Goal: Information Seeking & Learning: Compare options

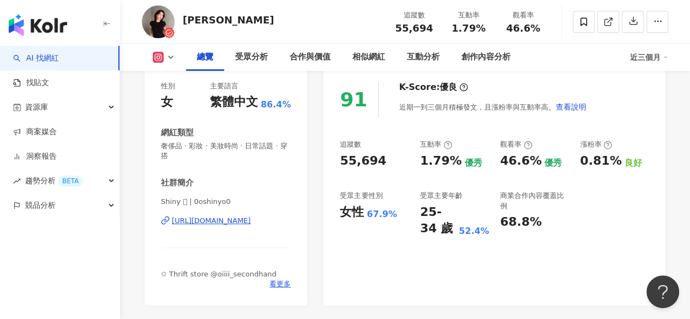
scroll to position [141, 0]
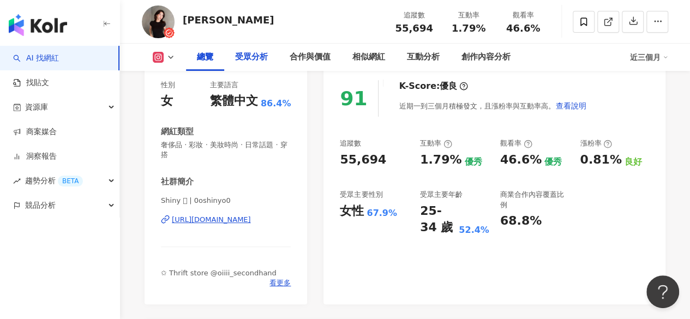
click at [244, 58] on div "受眾分析" at bounding box center [251, 57] width 33 height 13
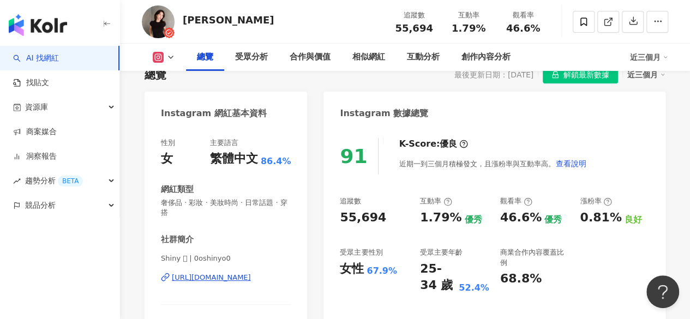
scroll to position [103, 0]
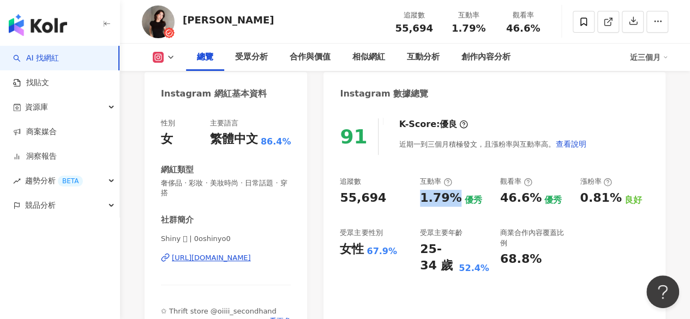
drag, startPoint x: 419, startPoint y: 196, endPoint x: 454, endPoint y: 200, distance: 35.1
click at [454, 200] on div "追蹤數 55,694 互動率 1.79% 優秀 觀看率 46.6% 優秀 漲粉率 0.81% 良好 受眾主要性別 女性 67.9% 受眾主要年齡 25-34 …" at bounding box center [494, 226] width 309 height 98
copy div "1.79%"
drag, startPoint x: 334, startPoint y: 198, endPoint x: 382, endPoint y: 190, distance: 48.6
click at [382, 190] on div "91 K-Score : 優良 近期一到三個月積極發文，且漲粉率與互動率高。 查看說明 追蹤數 55,694 互動率 1.79% 優秀 觀看率 46.6% 優…" at bounding box center [495, 224] width 342 height 235
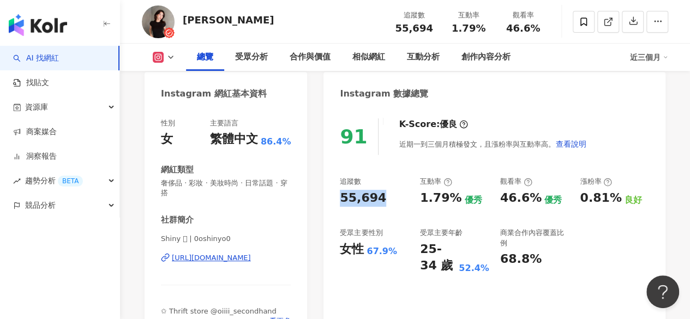
copy div "55,694"
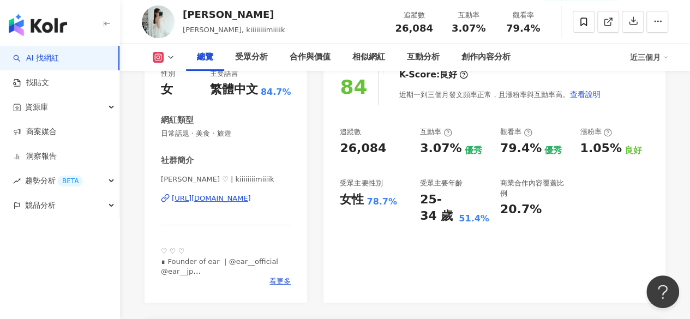
scroll to position [34, 0]
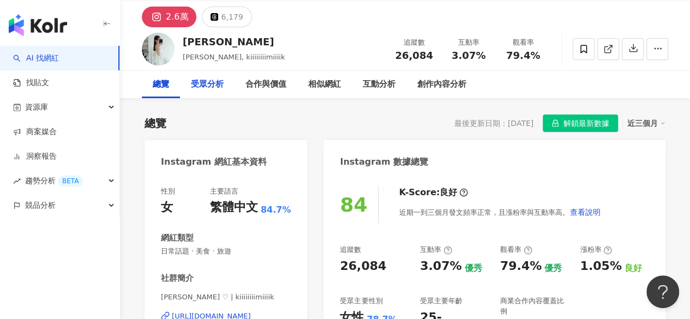
click at [216, 82] on div "受眾分析" at bounding box center [207, 84] width 33 height 13
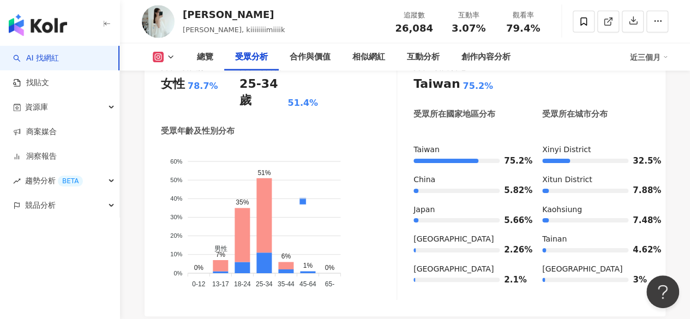
scroll to position [1060, 0]
click at [208, 50] on div "總覽" at bounding box center [205, 57] width 38 height 27
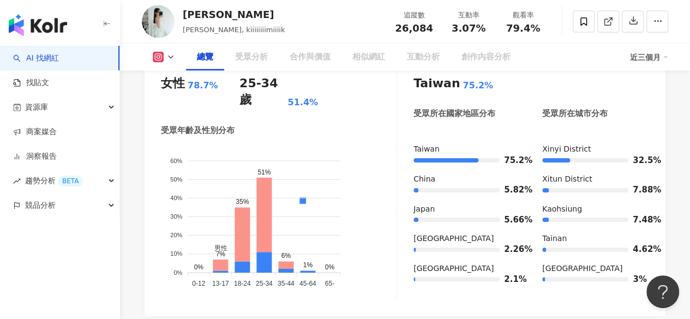
scroll to position [67, 0]
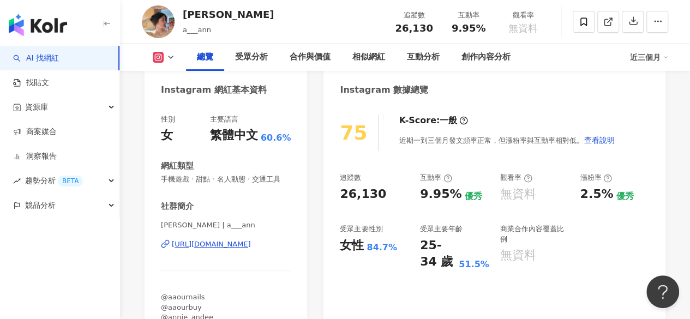
scroll to position [106, 0]
click at [254, 61] on div "受眾分析" at bounding box center [251, 57] width 33 height 13
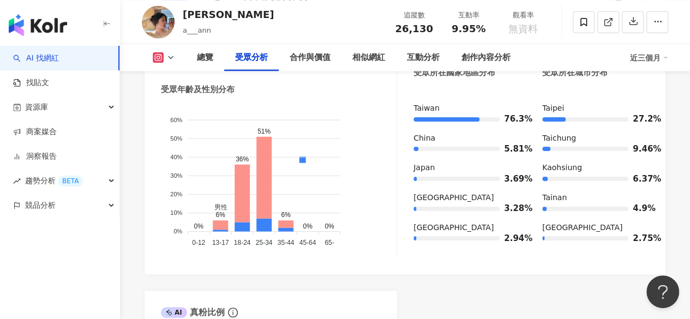
scroll to position [1012, 0]
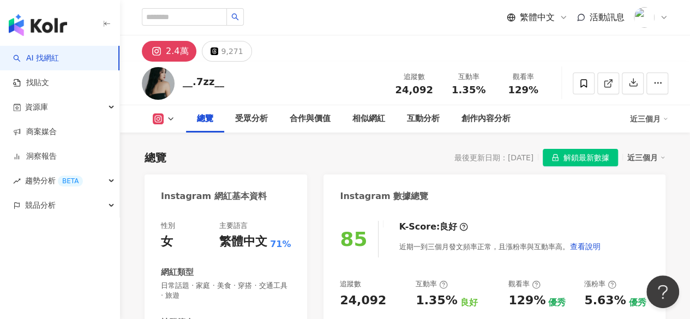
scroll to position [92, 0]
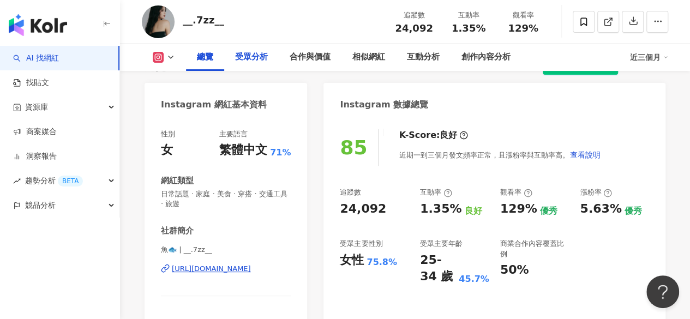
click at [261, 64] on div "受眾分析" at bounding box center [251, 57] width 55 height 27
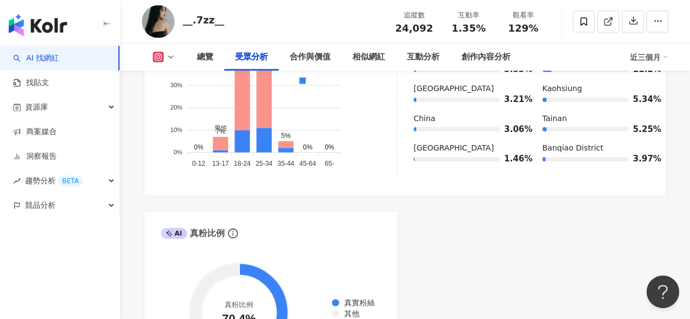
scroll to position [1223, 0]
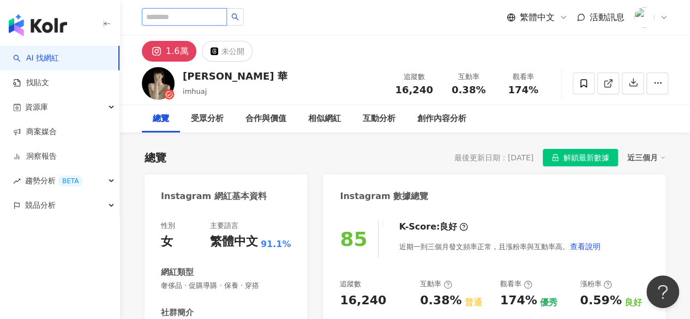
click at [179, 18] on input "search" at bounding box center [184, 16] width 85 height 17
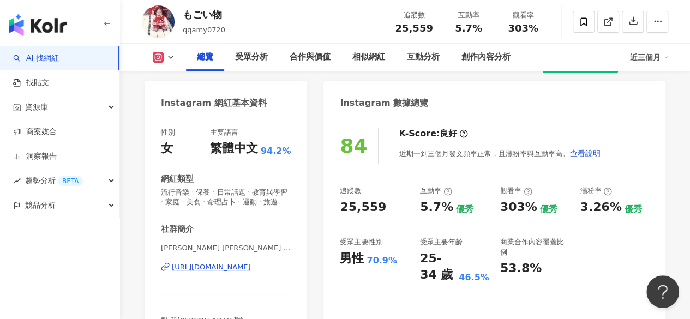
scroll to position [107, 0]
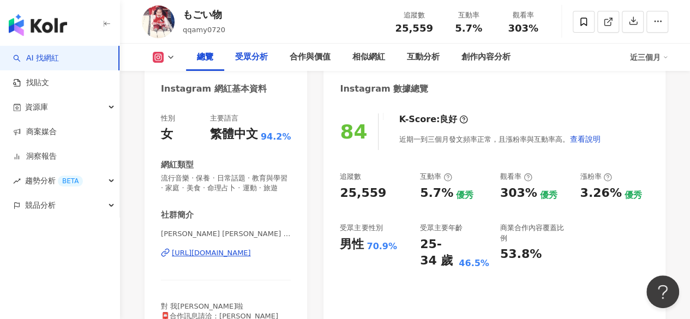
click at [253, 56] on div "受眾分析" at bounding box center [251, 57] width 33 height 13
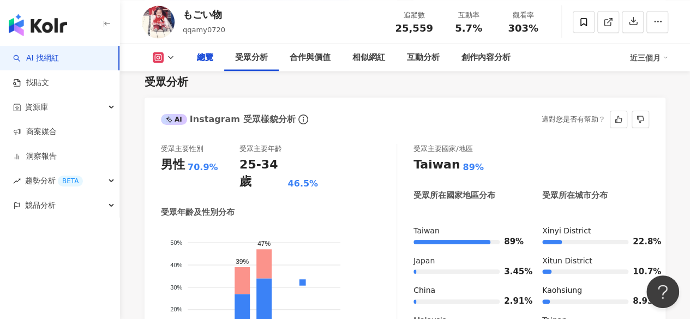
scroll to position [907, 0]
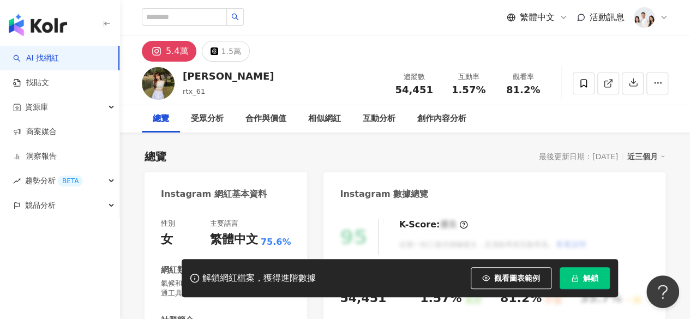
click at [562, 277] on button "解鎖" at bounding box center [585, 278] width 50 height 22
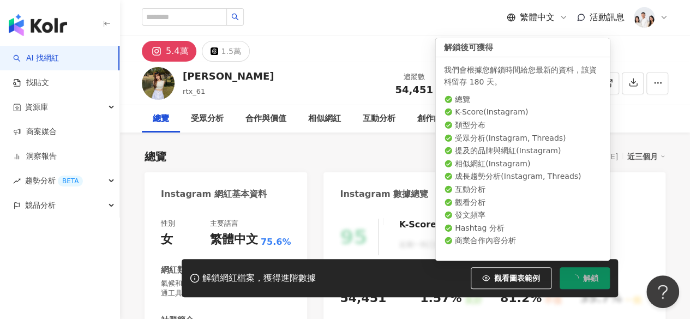
click at [591, 282] on span "解鎖" at bounding box center [590, 278] width 15 height 9
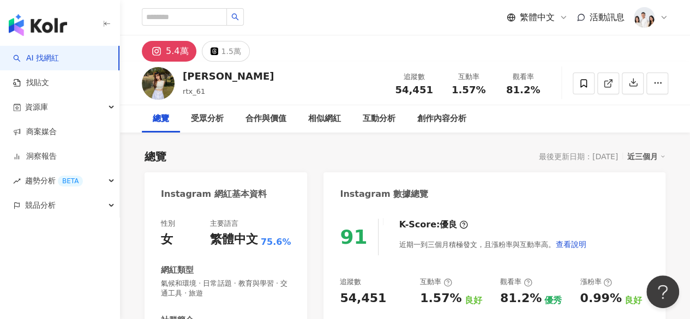
click at [204, 75] on div "張嫚 rtx_61 追蹤數 54,451 互動率 1.57% 觀看率 81.2%" at bounding box center [405, 83] width 570 height 43
drag, startPoint x: 183, startPoint y: 75, endPoint x: 207, endPoint y: 75, distance: 24.0
click at [207, 75] on div "張嫚 rtx_61 追蹤數 54,451 互動率 1.57% 觀看率 81.2%" at bounding box center [405, 83] width 570 height 43
copy div "張嫚"
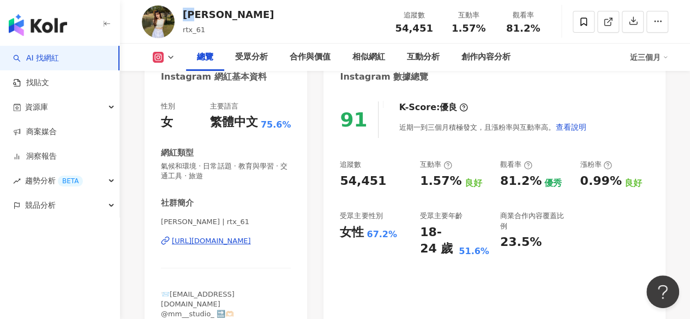
scroll to position [121, 0]
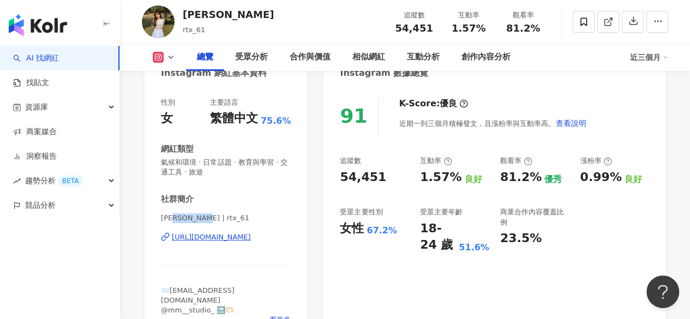
drag, startPoint x: 177, startPoint y: 217, endPoint x: 205, endPoint y: 213, distance: 28.0
click at [205, 213] on span "張嫚 | rtx_61" at bounding box center [226, 218] width 130 height 10
drag, startPoint x: 205, startPoint y: 217, endPoint x: 179, endPoint y: 216, distance: 25.7
click at [179, 216] on span "張嫚 | rtx_61" at bounding box center [226, 218] width 130 height 10
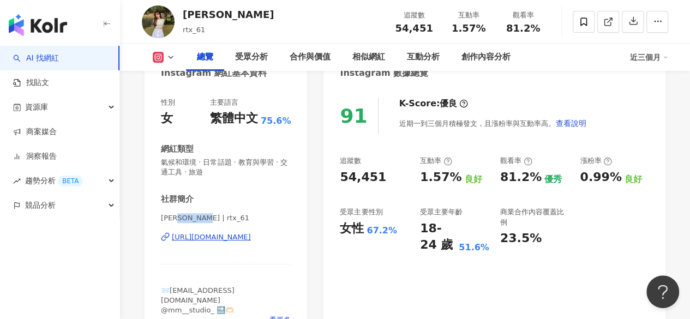
copy span "rtx_61"
click at [216, 237] on div "https://www.instagram.com/rtx_61/" at bounding box center [211, 237] width 79 height 10
drag, startPoint x: 336, startPoint y: 178, endPoint x: 382, endPoint y: 179, distance: 46.4
click at [382, 179] on div "91 K-Score : 優良 近期一到三個月積極發文，且漲粉率與互動率高。 查看說明 追蹤數 54,451 互動率 1.57% 良好 觀看率 81.2% 優…" at bounding box center [495, 214] width 342 height 255
copy div "54,451"
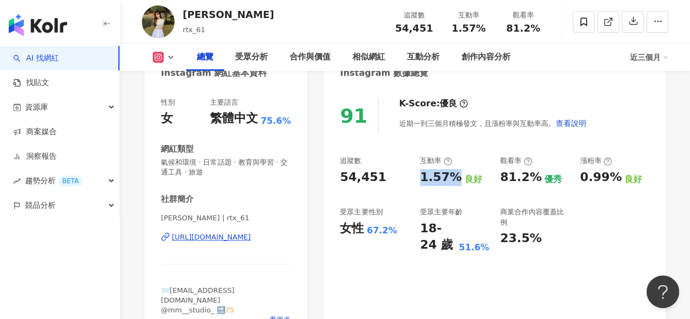
drag, startPoint x: 415, startPoint y: 176, endPoint x: 456, endPoint y: 176, distance: 41.5
click at [456, 176] on div "追蹤數 54,451 互動率 1.57% 良好 觀看率 81.2% 優秀 漲粉率 0.99% 良好 受眾主要性別 女性 67.2% 受眾主要年齡 18-24 …" at bounding box center [494, 205] width 309 height 98
copy div "1.57%"
click at [254, 51] on div "受眾分析" at bounding box center [251, 57] width 33 height 13
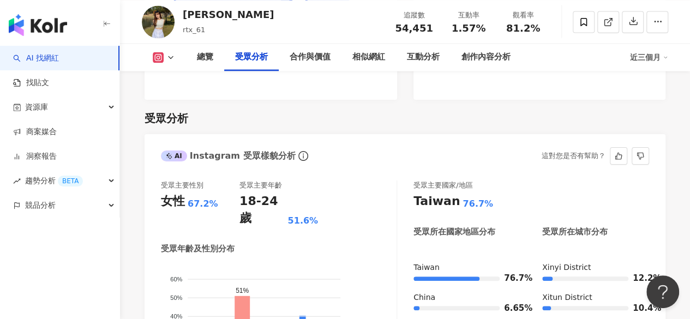
scroll to position [959, 0]
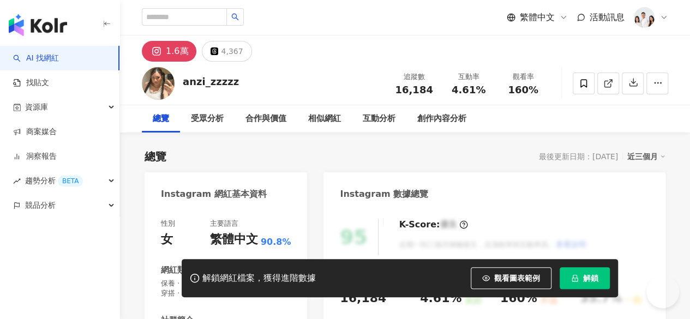
scroll to position [85, 0]
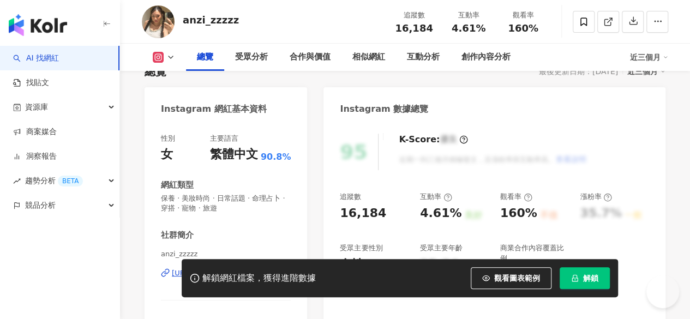
click at [582, 274] on button "解鎖" at bounding box center [585, 278] width 50 height 22
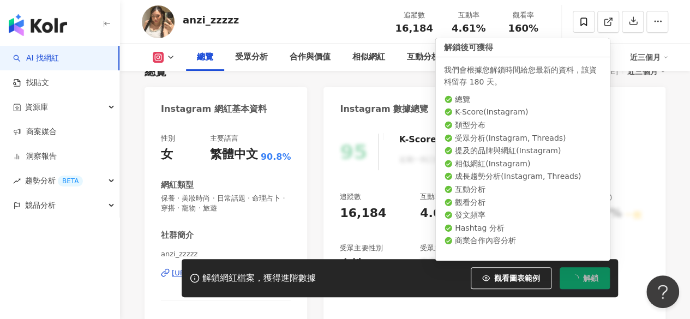
click at [582, 274] on button "解鎖" at bounding box center [585, 278] width 50 height 22
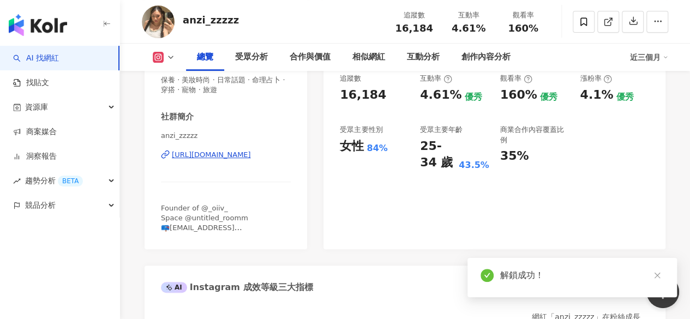
scroll to position [204, 0]
click at [260, 65] on div "受眾分析" at bounding box center [251, 57] width 55 height 27
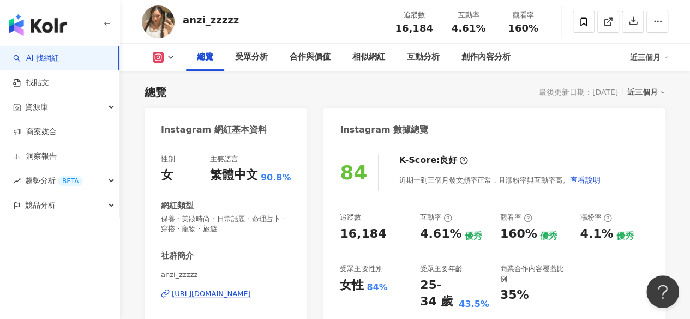
scroll to position [63, 0]
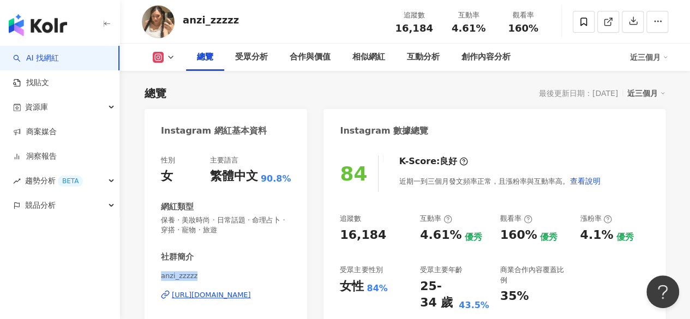
drag, startPoint x: 152, startPoint y: 282, endPoint x: 211, endPoint y: 276, distance: 59.3
click at [211, 276] on div "性別 女 主要語言 繁體中文 90.8% 網紅類型 保養 · 美妝時尚 · 日常話題 · 命理占卜 · 穿搭 · 寵物 · 旅遊 社群簡介 anzi_zzzz…" at bounding box center [226, 267] width 163 height 245
copy span "anzi_zzzzz"
click at [191, 301] on div "anzi_zzzzz https://www.instagram.com/anzi_zzzzz/" at bounding box center [226, 303] width 130 height 64
click at [192, 293] on div "https://www.instagram.com/anzi_zzzzz/" at bounding box center [211, 295] width 79 height 10
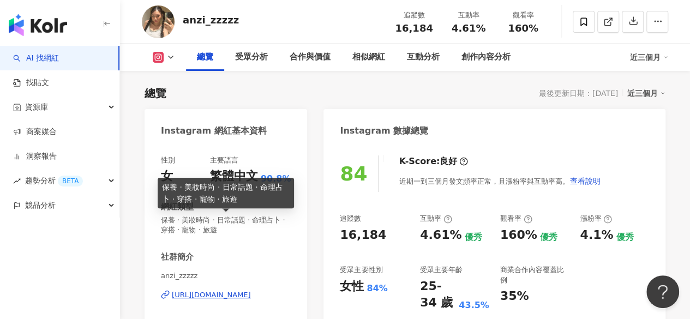
scroll to position [160, 0]
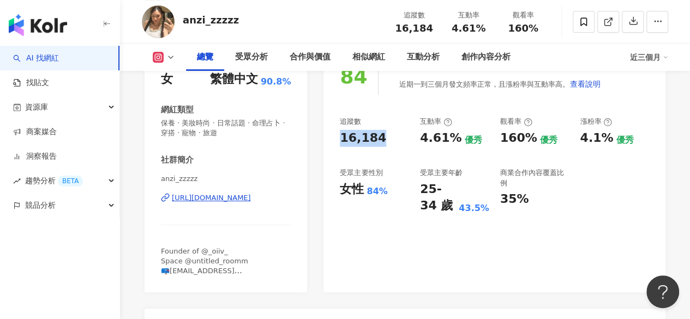
drag, startPoint x: 333, startPoint y: 134, endPoint x: 380, endPoint y: 139, distance: 47.2
click at [380, 139] on div "84 K-Score : 良好 近期一到三個月發文頻率正常，且漲粉率與互動率高。 查看說明 追蹤數 16,184 互動率 4.61% 優秀 觀看率 160% …" at bounding box center [495, 169] width 342 height 245
copy div "16,184"
drag, startPoint x: 420, startPoint y: 134, endPoint x: 456, endPoint y: 136, distance: 36.1
click at [456, 136] on div "4.61%" at bounding box center [440, 138] width 41 height 17
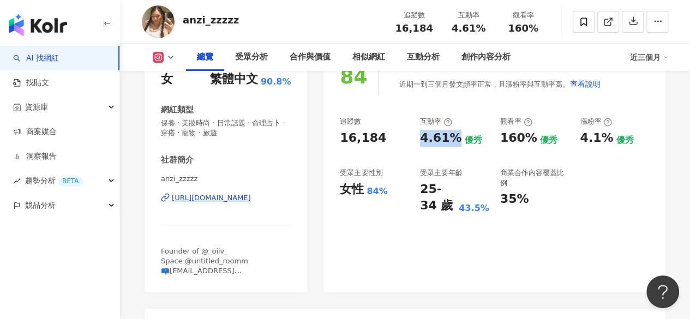
copy div "4.61%"
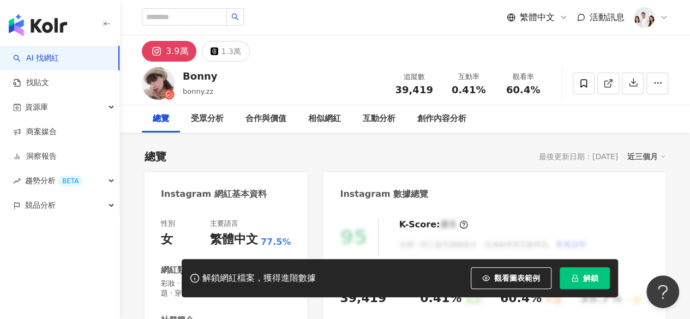
click at [577, 274] on icon "lock" at bounding box center [575, 278] width 8 height 8
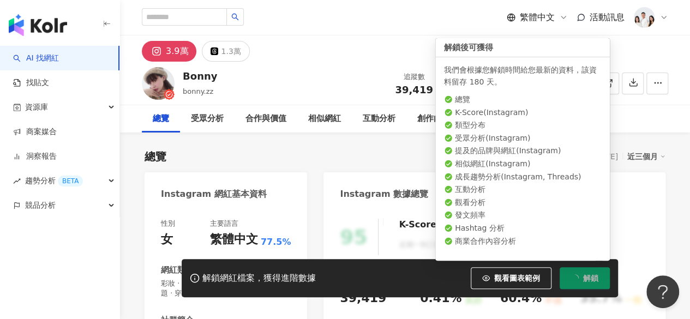
click at [577, 274] on span "button" at bounding box center [575, 278] width 8 height 8
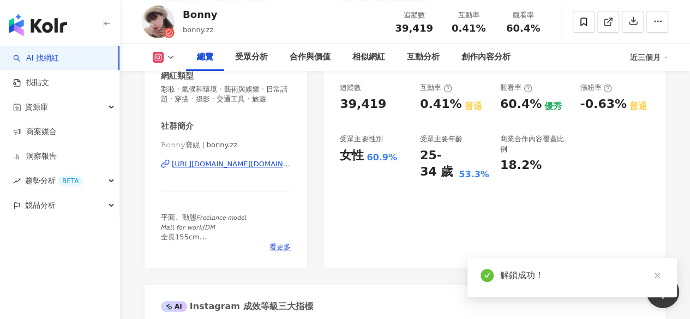
scroll to position [195, 0]
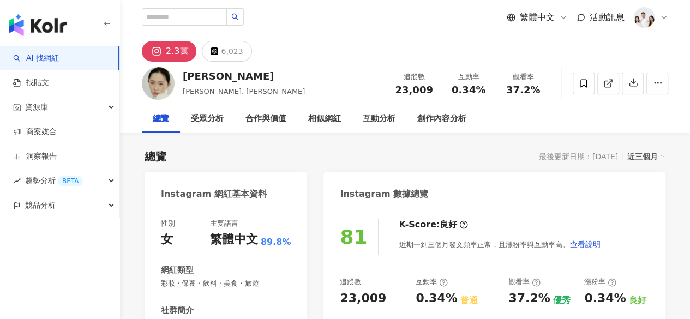
scroll to position [113, 0]
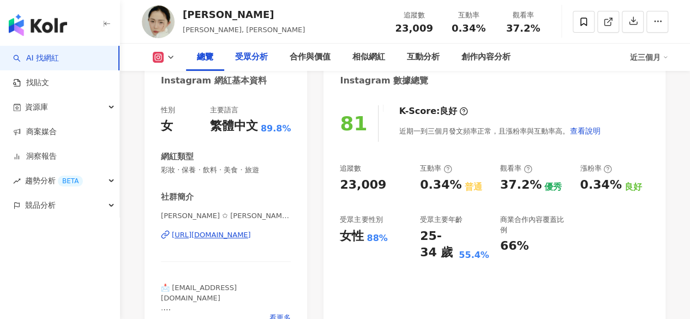
click at [262, 58] on div "受眾分析" at bounding box center [251, 57] width 33 height 13
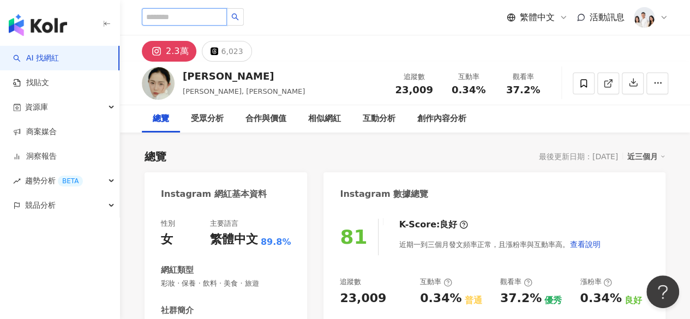
click at [204, 19] on input "search" at bounding box center [184, 16] width 85 height 17
type input "**"
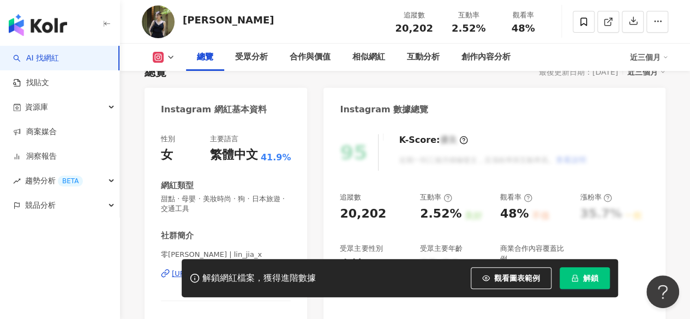
scroll to position [151, 0]
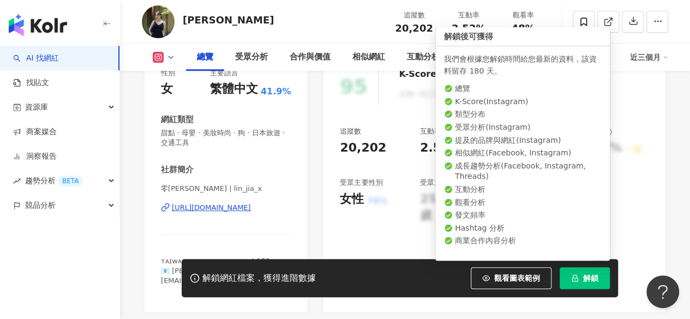
click at [578, 276] on icon "lock" at bounding box center [575, 278] width 8 height 8
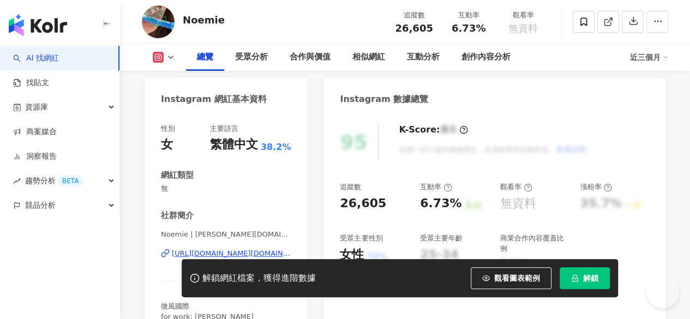
click at [598, 280] on span "解鎖" at bounding box center [590, 278] width 15 height 9
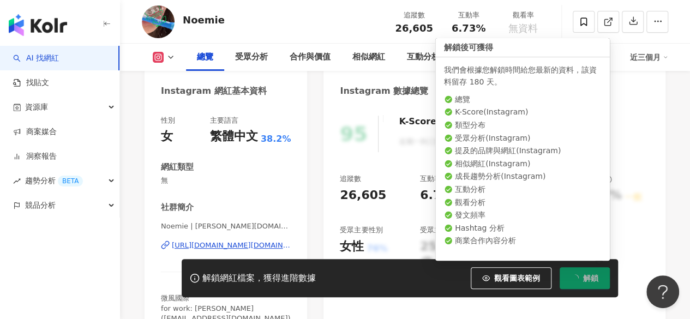
click at [598, 280] on span "解鎖" at bounding box center [590, 278] width 15 height 9
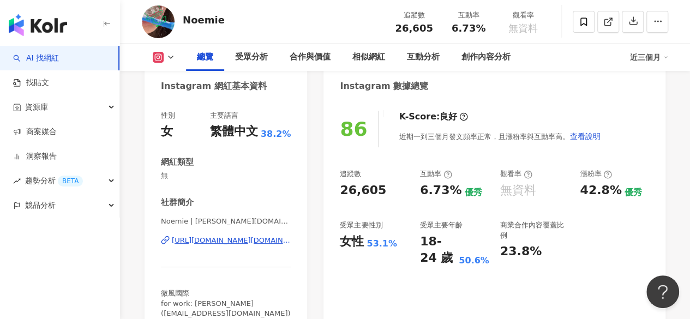
scroll to position [109, 0]
drag, startPoint x: 239, startPoint y: 219, endPoint x: 193, endPoint y: 222, distance: 46.5
click at [193, 222] on span "Noemie | [PERSON_NAME][DOMAIN_NAME][PERSON_NAME]" at bounding box center [226, 221] width 130 height 10
copy span "[DOMAIN_NAME][PERSON_NAME]"
click at [219, 242] on div "[URL][DOMAIN_NAME][DOMAIN_NAME]" at bounding box center [231, 240] width 119 height 10
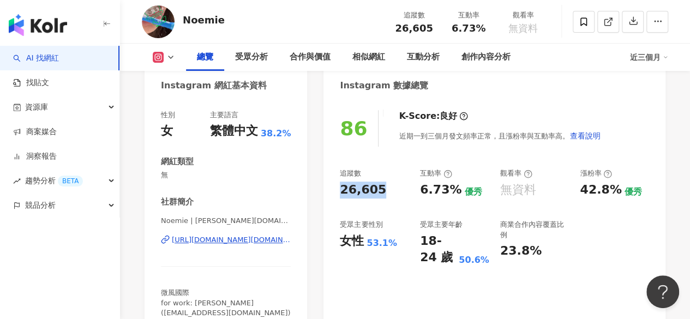
drag, startPoint x: 332, startPoint y: 192, endPoint x: 390, endPoint y: 193, distance: 57.3
click at [390, 193] on div "86 K-Score : 良好 近期一到三個月發文頻率正常，且漲粉率與互動率高。 查看說明 追蹤數 26,605 互動率 6.73% 優秀 觀看率 無資料 漲…" at bounding box center [495, 216] width 342 height 235
copy div "26,605"
drag, startPoint x: 417, startPoint y: 191, endPoint x: 455, endPoint y: 195, distance: 38.4
click at [455, 195] on div "追蹤數 26,605 互動率 6.73% 優秀 觀看率 無資料 漲粉率 42.8% 優秀 受眾主要性別 女性 53.1% 受眾主要年齡 18-24 歲 50.…" at bounding box center [494, 218] width 309 height 98
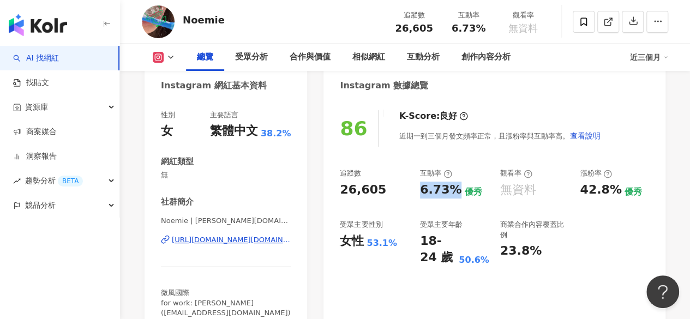
copy div "6.73%"
click at [249, 63] on div "受眾分析" at bounding box center [251, 57] width 33 height 13
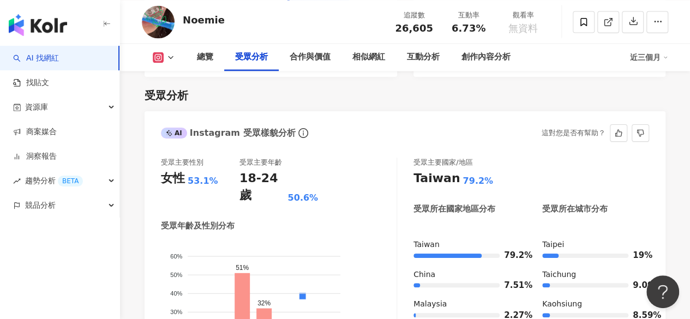
scroll to position [944, 0]
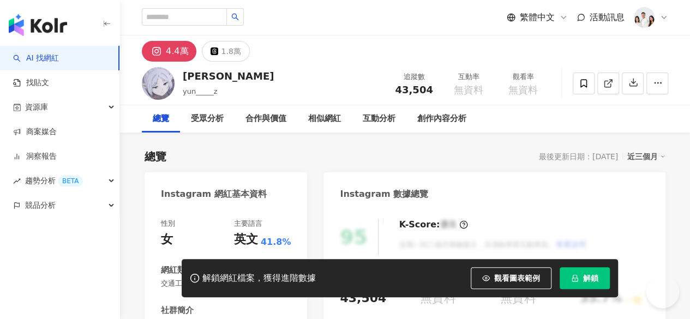
click at [570, 281] on button "解鎖" at bounding box center [585, 278] width 50 height 22
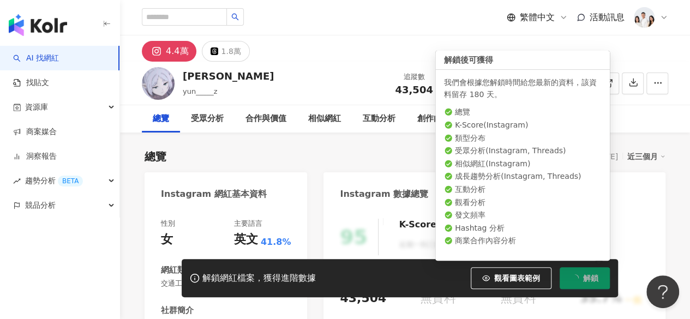
click at [570, 281] on button "解鎖" at bounding box center [585, 278] width 50 height 22
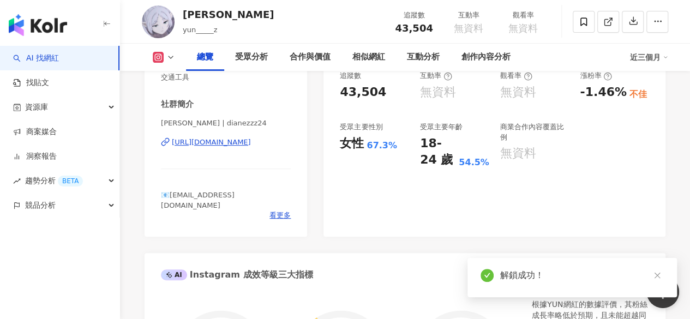
scroll to position [206, 0]
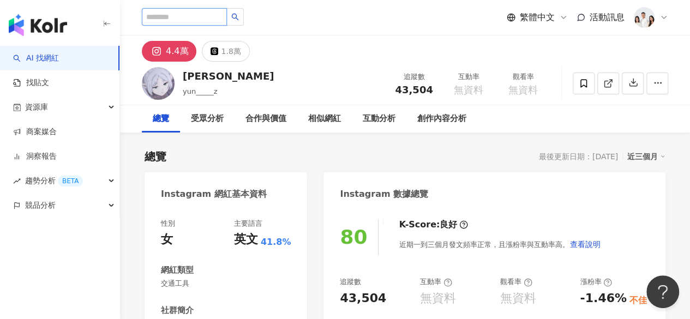
click at [164, 21] on input "search" at bounding box center [184, 16] width 85 height 17
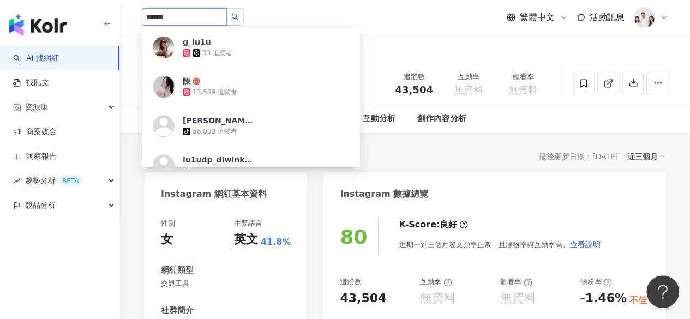
type input "*******"
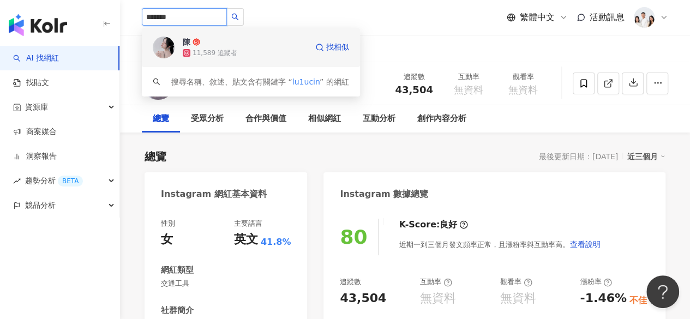
click at [211, 47] on div "11,589 追蹤者" at bounding box center [245, 52] width 124 height 11
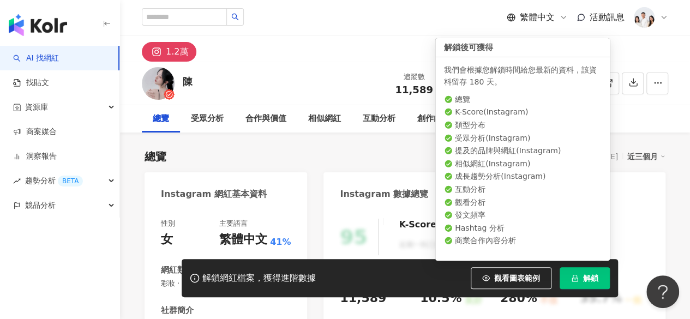
click at [586, 274] on span "解鎖" at bounding box center [590, 278] width 15 height 9
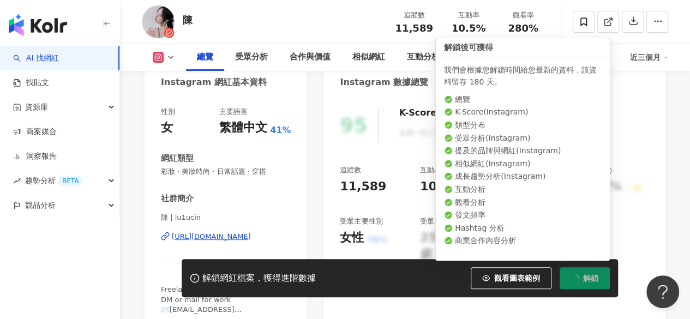
scroll to position [118, 0]
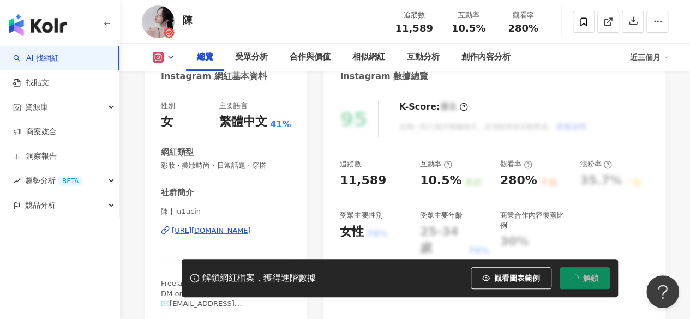
click at [594, 262] on div "解鎖網紅檔案，獲得進階數據 觀看圖表範例 解鎖" at bounding box center [400, 278] width 437 height 38
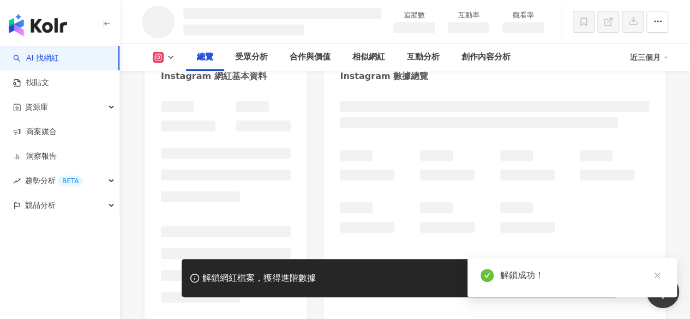
click at [586, 201] on body "AI 找網紅 找貼文 資源庫 商案媒合 洞察報告 趨勢分析 BETA 競品分析 繁體中文 活動訊息 追蹤數 互動率 觀看率 總覽 受眾分析 合作與價值 相似網…" at bounding box center [345, 41] width 690 height 319
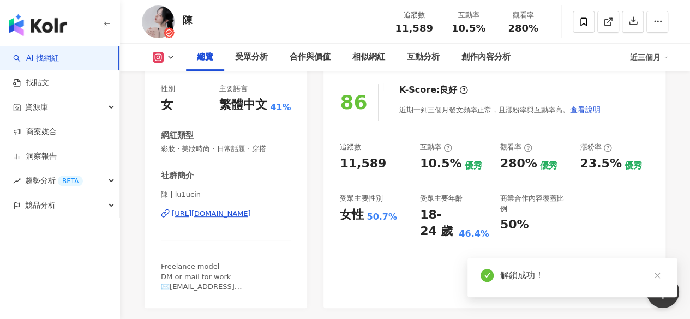
scroll to position [137, 0]
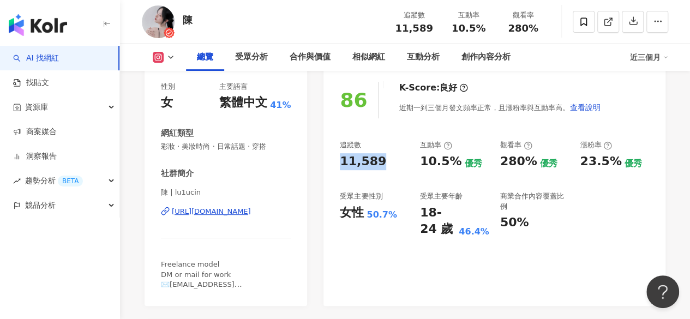
drag, startPoint x: 338, startPoint y: 164, endPoint x: 383, endPoint y: 161, distance: 44.8
click at [383, 161] on div "86 K-Score : 良好 近期一到三個月發文頻率正常，且漲粉率與互動率高。 查看說明 追蹤數 11,589 互動率 10.5% 優秀 觀看率 280% …" at bounding box center [495, 188] width 342 height 235
copy div "11,589"
drag, startPoint x: 199, startPoint y: 192, endPoint x: 173, endPoint y: 190, distance: 26.2
click at [173, 190] on span "陳 | lu1ucin" at bounding box center [226, 193] width 130 height 10
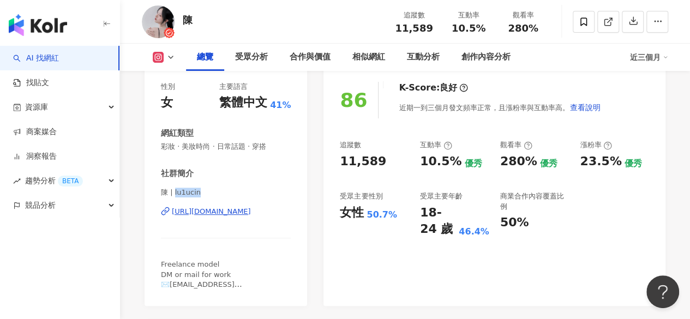
copy span "lu1ucin"
click at [219, 213] on div "[URL][DOMAIN_NAME]" at bounding box center [211, 212] width 79 height 10
drag, startPoint x: 415, startPoint y: 159, endPoint x: 459, endPoint y: 160, distance: 44.8
click at [459, 160] on div "追蹤數 11,589 互動率 10.5% 優秀 觀看率 280% 優秀 漲粉率 23.5% 優秀 受眾主要性別 女性 50.7% 受眾主要年齡 18-24 歲…" at bounding box center [494, 189] width 309 height 98
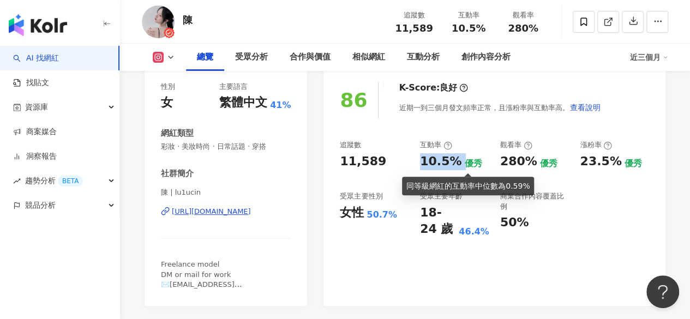
copy div "10.5%"
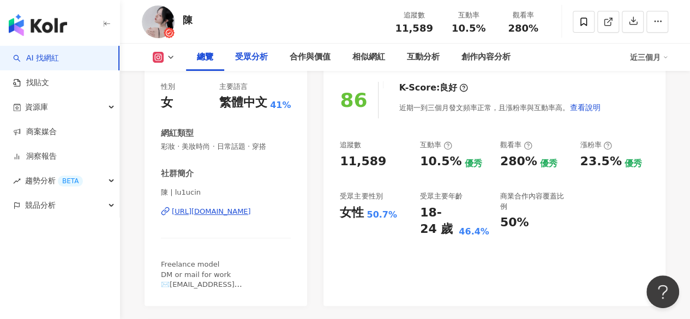
click at [245, 59] on div "受眾分析" at bounding box center [251, 57] width 33 height 13
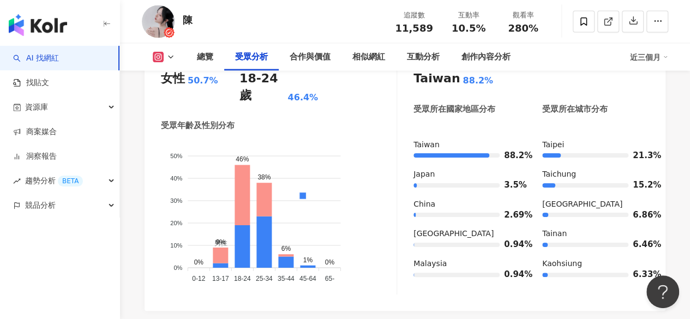
scroll to position [1097, 0]
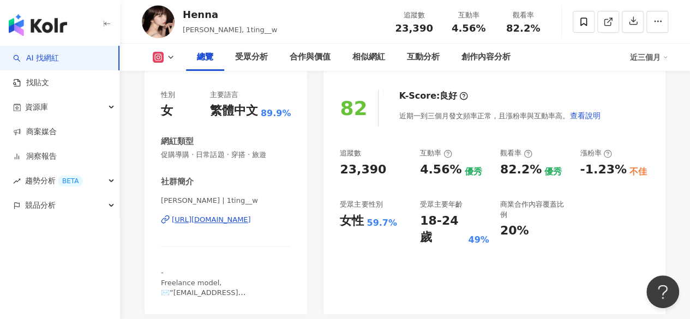
scroll to position [129, 0]
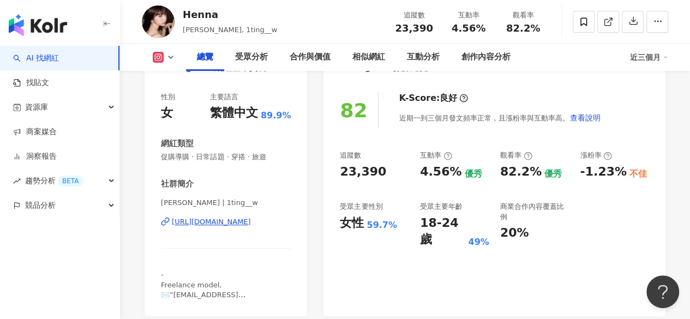
click at [250, 226] on div "https://www.instagram.com/1ting__w/" at bounding box center [211, 222] width 79 height 10
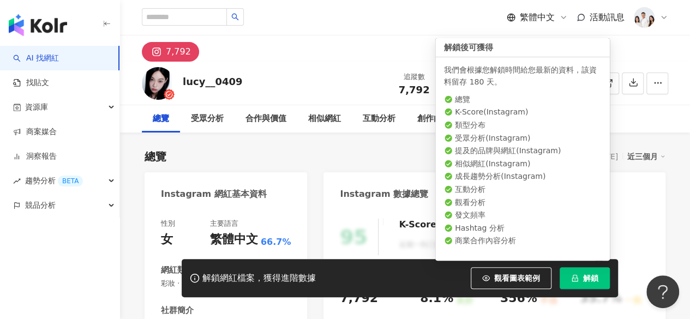
click at [591, 277] on span "解鎖" at bounding box center [590, 278] width 15 height 9
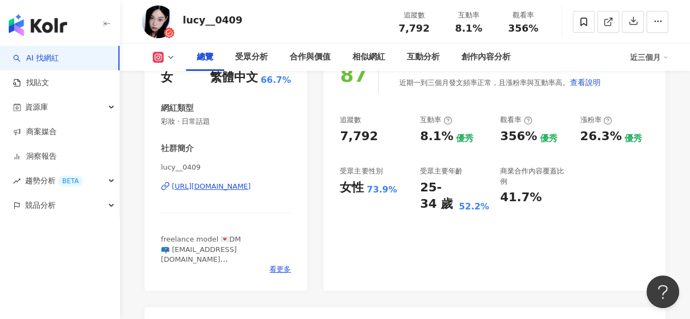
scroll to position [163, 0]
click at [249, 55] on div "受眾分析" at bounding box center [251, 57] width 33 height 13
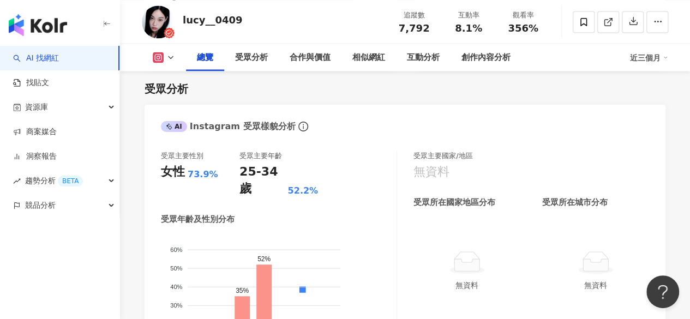
scroll to position [163, 0]
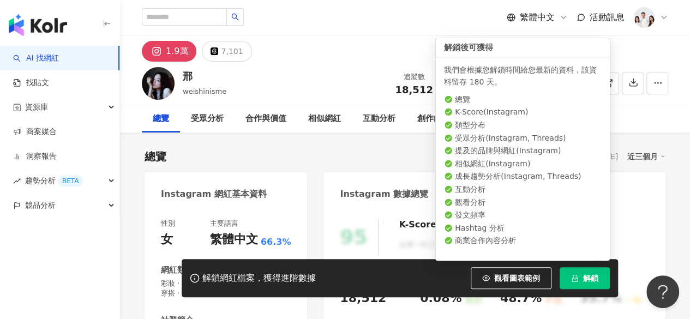
click at [590, 280] on span "解鎖" at bounding box center [590, 278] width 15 height 9
click at [566, 270] on button "解鎖" at bounding box center [585, 278] width 50 height 22
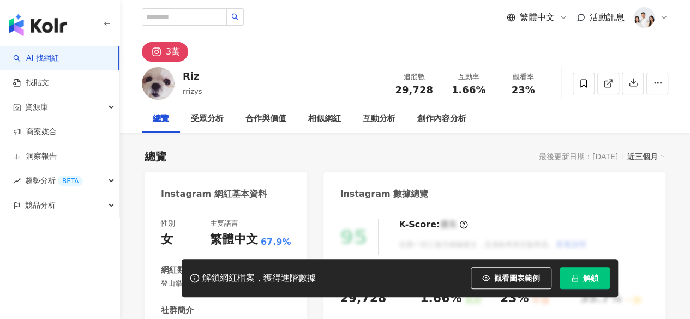
click at [579, 278] on button "解鎖" at bounding box center [585, 278] width 50 height 22
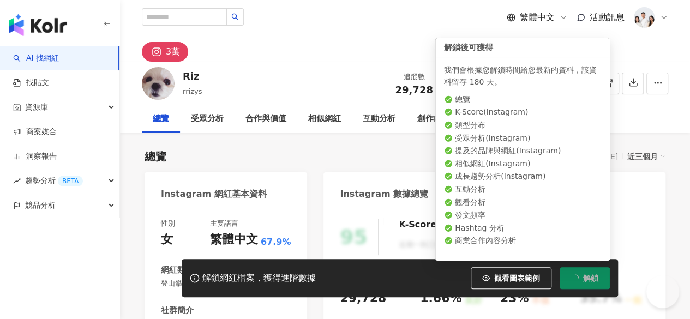
click at [579, 278] on button "解鎖" at bounding box center [585, 278] width 50 height 22
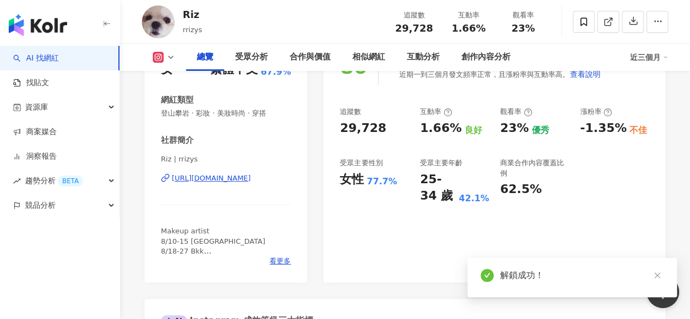
scroll to position [171, 0]
click at [249, 68] on div "受眾分析" at bounding box center [251, 57] width 55 height 27
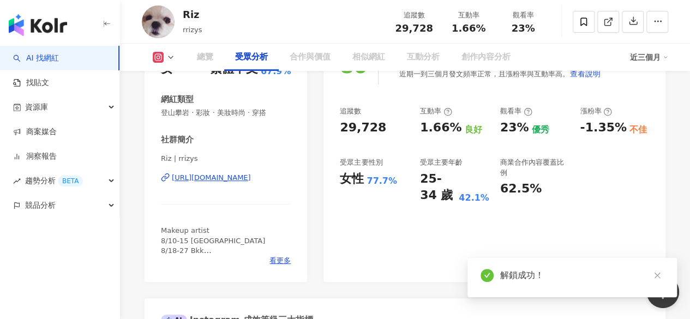
scroll to position [959, 0]
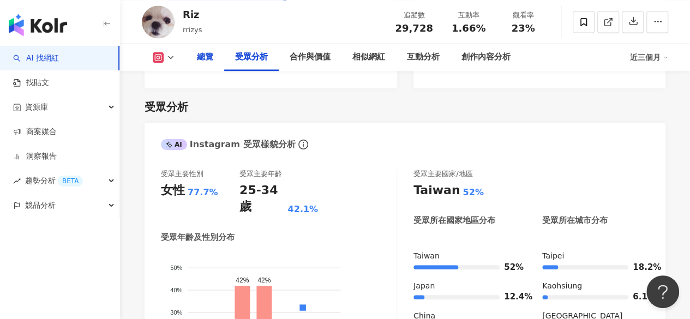
click at [208, 57] on div "總覽" at bounding box center [205, 57] width 16 height 13
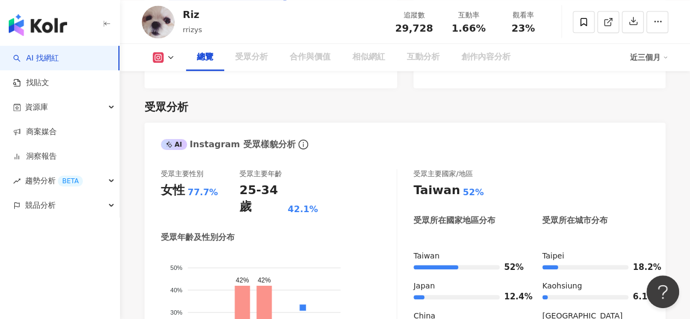
scroll to position [67, 0]
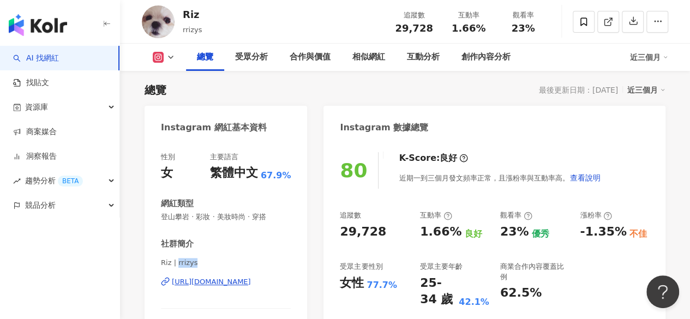
drag, startPoint x: 194, startPoint y: 264, endPoint x: 177, endPoint y: 265, distance: 17.0
click at [177, 265] on span "Riz | rrizys" at bounding box center [226, 263] width 130 height 10
copy span "rrizys"
click at [214, 276] on div "Riz | rrizys https://www.instagram.com/rrizys/" at bounding box center [226, 290] width 130 height 64
click at [215, 286] on div "https://www.instagram.com/rrizys/" at bounding box center [211, 282] width 79 height 10
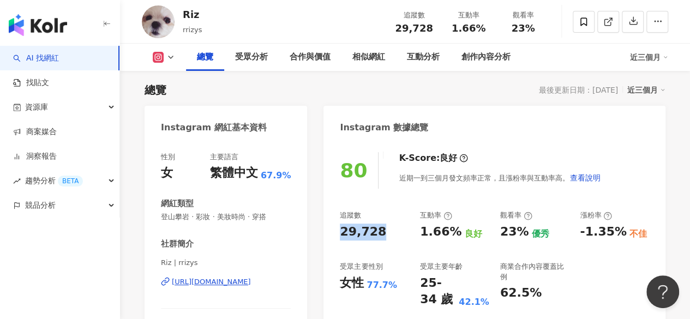
drag, startPoint x: 335, startPoint y: 233, endPoint x: 378, endPoint y: 234, distance: 42.6
click at [378, 234] on div "80 K-Score : 良好 近期一到三個月發文頻率正常，且漲粉率與互動率高。 查看說明 追蹤數 29,728 互動率 1.66% 良好 觀看率 23% 優…" at bounding box center [495, 263] width 342 height 245
copy div "29,728"
click at [251, 282] on div "https://www.instagram.com/rrizys/" at bounding box center [211, 282] width 79 height 10
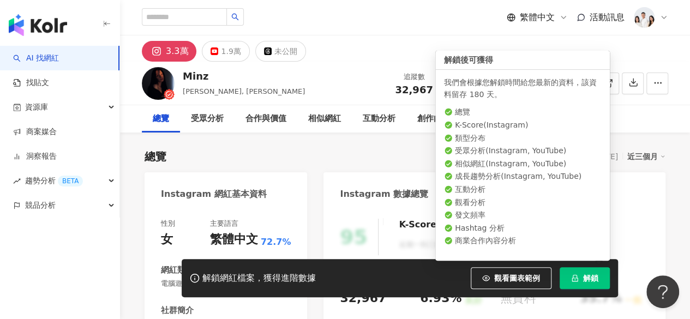
click at [584, 274] on span "解鎖" at bounding box center [590, 278] width 15 height 9
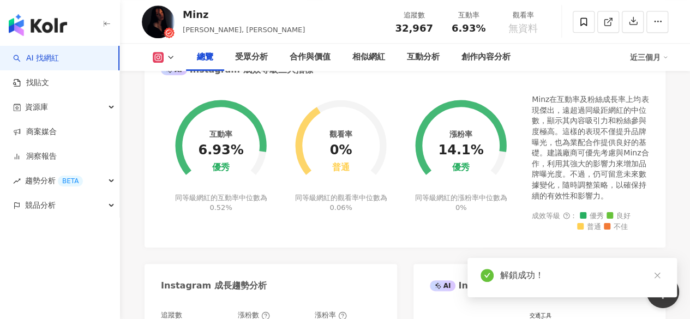
scroll to position [401, 0]
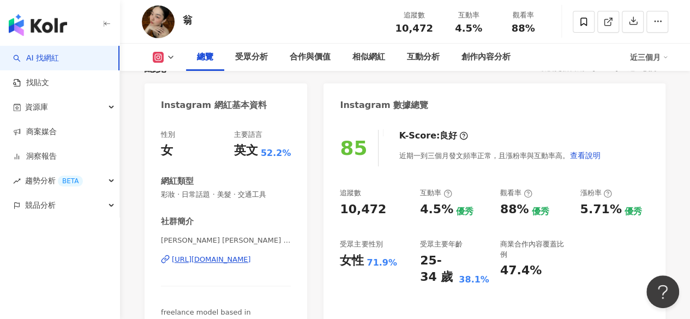
scroll to position [132, 0]
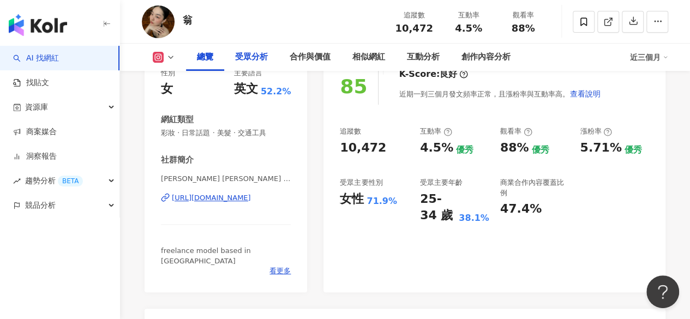
click at [256, 53] on div "受眾分析" at bounding box center [251, 57] width 33 height 13
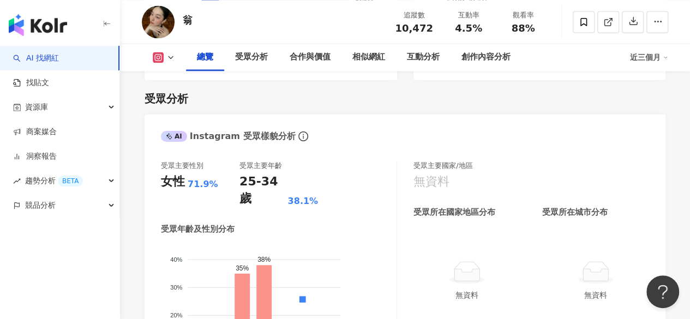
scroll to position [151, 0]
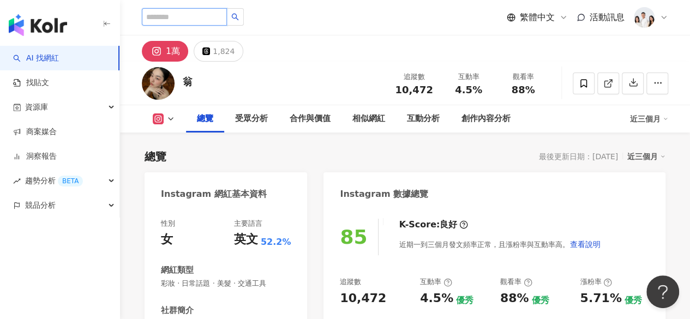
click at [208, 21] on input "search" at bounding box center [184, 16] width 85 height 17
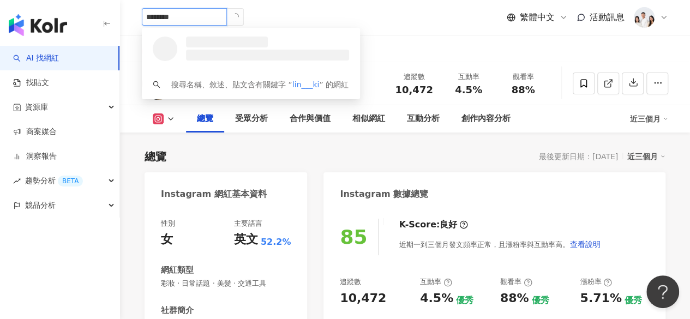
type input "*********"
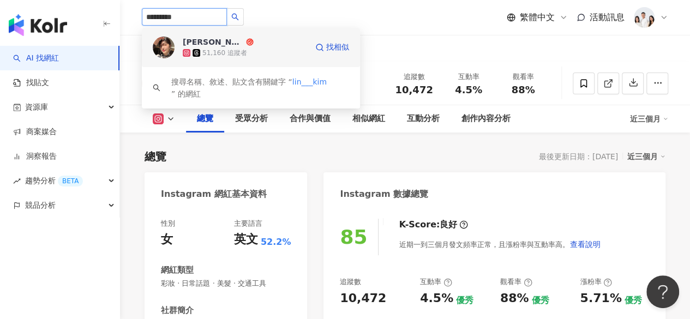
click at [244, 53] on div "51,160 追蹤者" at bounding box center [245, 52] width 124 height 11
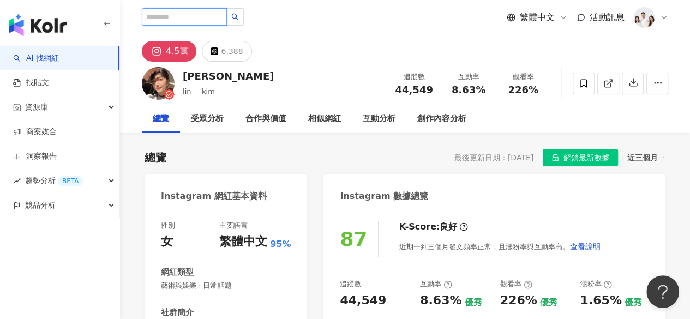
click at [186, 21] on input "search" at bounding box center [184, 16] width 85 height 17
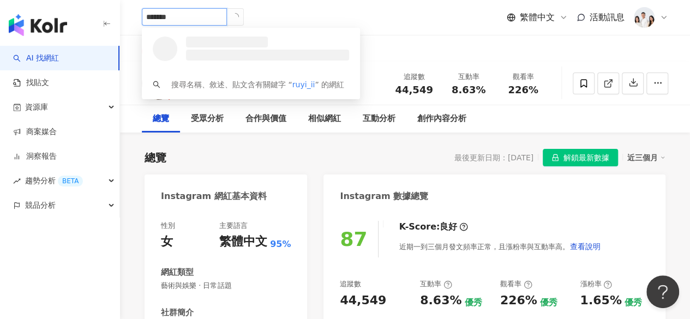
type input "********"
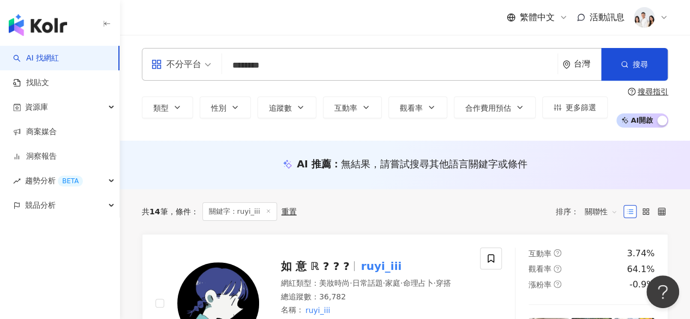
click at [303, 67] on input "********" at bounding box center [389, 65] width 327 height 21
click at [311, 269] on span "如 意 ℝ ? ? ?" at bounding box center [315, 266] width 69 height 13
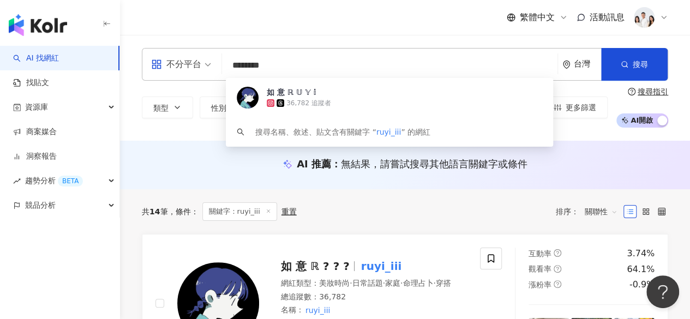
click at [274, 69] on input "********" at bounding box center [389, 65] width 327 height 21
type input "*"
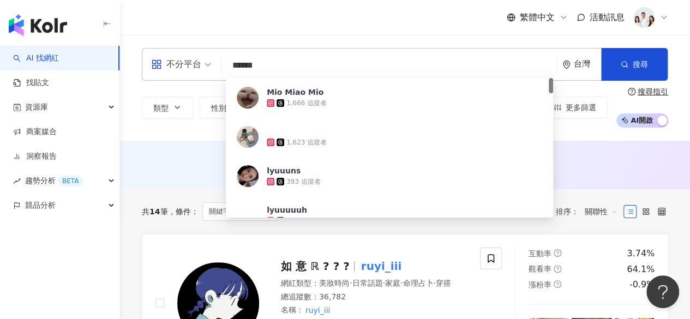
type input "*******"
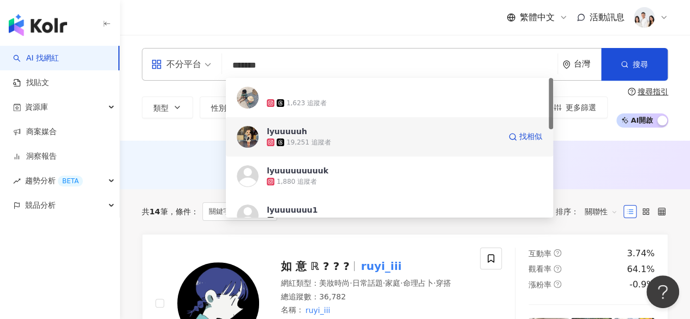
click at [305, 138] on div "19,251 追蹤者" at bounding box center [308, 142] width 45 height 9
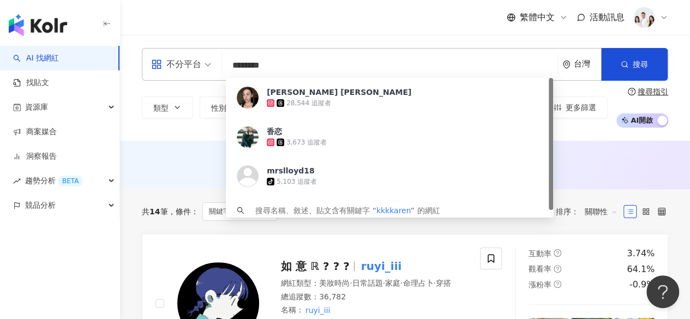
type input "*********"
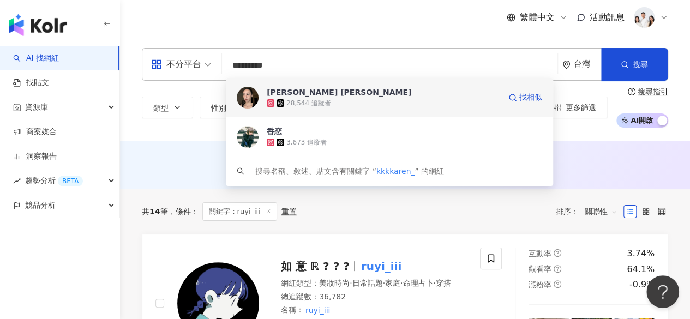
click at [312, 101] on div "28,544 追蹤者" at bounding box center [308, 103] width 45 height 9
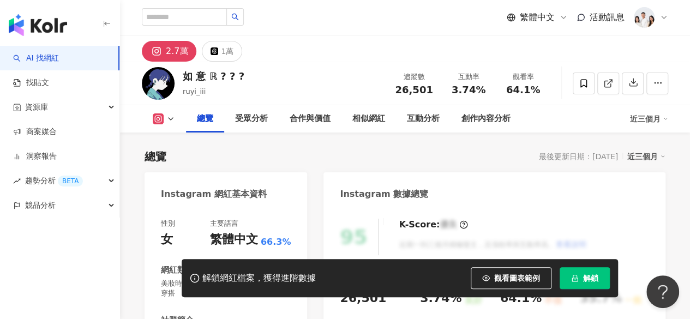
click at [587, 277] on span "解鎖" at bounding box center [590, 278] width 15 height 9
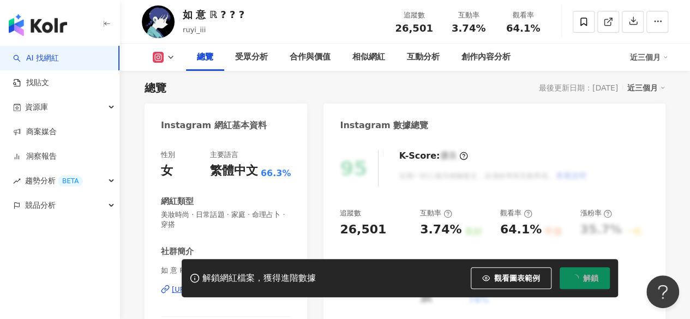
click at [587, 277] on span "解鎖" at bounding box center [590, 278] width 15 height 9
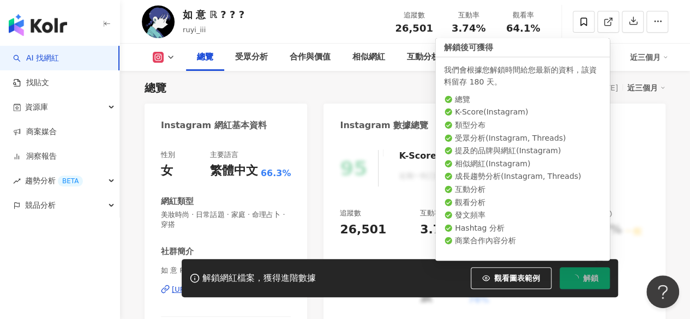
click at [587, 277] on span "解鎖" at bounding box center [590, 278] width 15 height 9
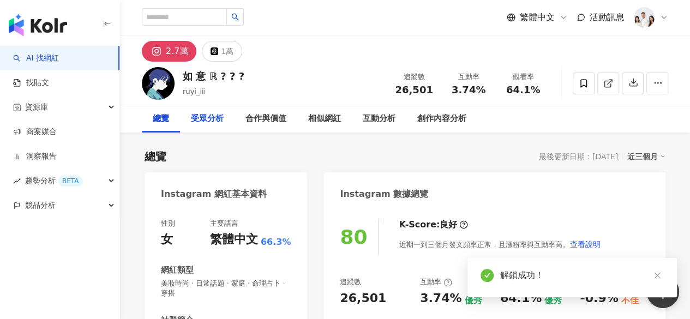
click at [219, 113] on div "受眾分析" at bounding box center [207, 118] width 33 height 13
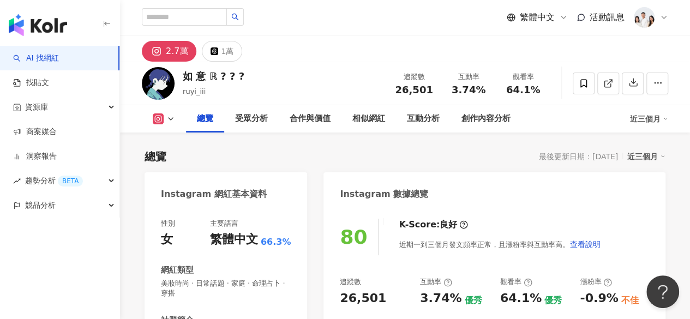
scroll to position [61, 0]
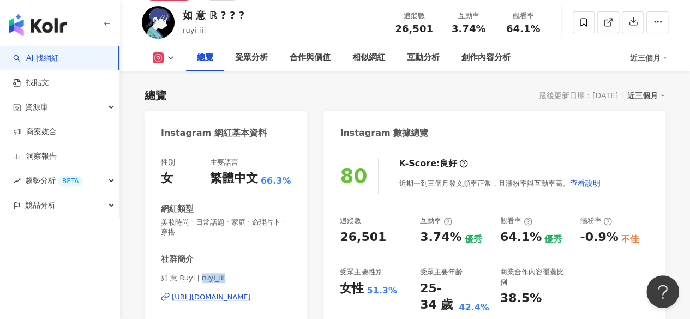
drag, startPoint x: 199, startPoint y: 278, endPoint x: 227, endPoint y: 278, distance: 28.4
click at [227, 278] on span "如 意 Ruyi | ruyi_iii" at bounding box center [226, 278] width 130 height 10
copy span "ruyi_iii"
click at [213, 300] on div "https://www.instagram.com/ruyi_iii/" at bounding box center [211, 297] width 79 height 10
drag, startPoint x: 338, startPoint y: 235, endPoint x: 387, endPoint y: 237, distance: 49.2
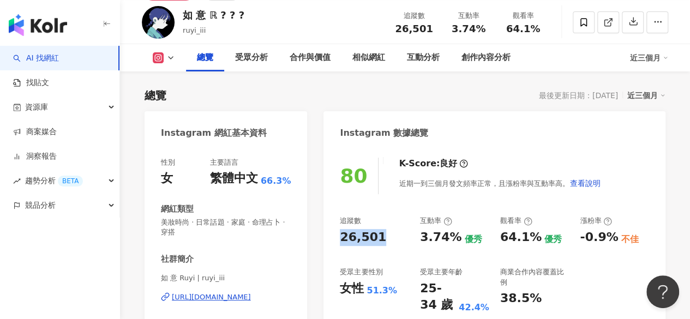
click at [387, 237] on div "80 K-Score : 良好 近期一到三個月發文頻率正常，且漲粉率與互動率高。 查看說明 追蹤數 26,501 互動率 3.74% 優秀 觀看率 64.1%…" at bounding box center [495, 274] width 342 height 255
copy div "26,501"
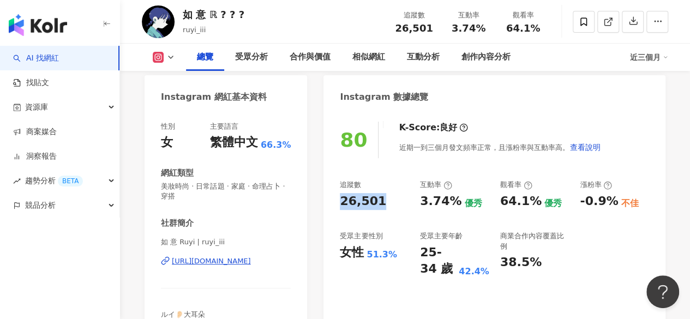
scroll to position [99, 0]
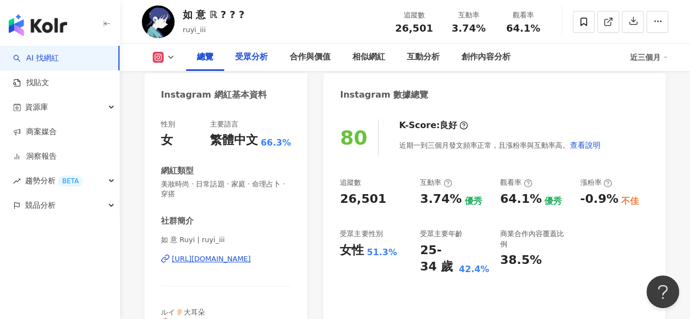
click at [248, 55] on div "受眾分析" at bounding box center [251, 57] width 33 height 13
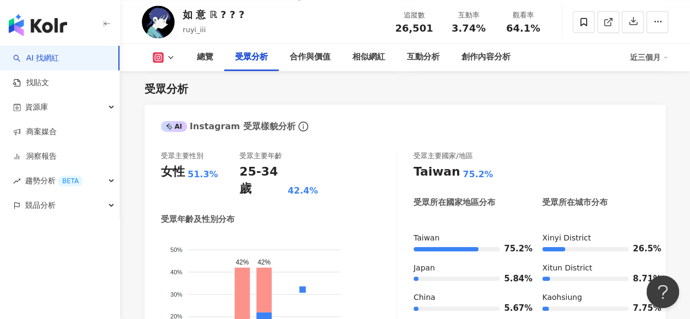
scroll to position [1077, 0]
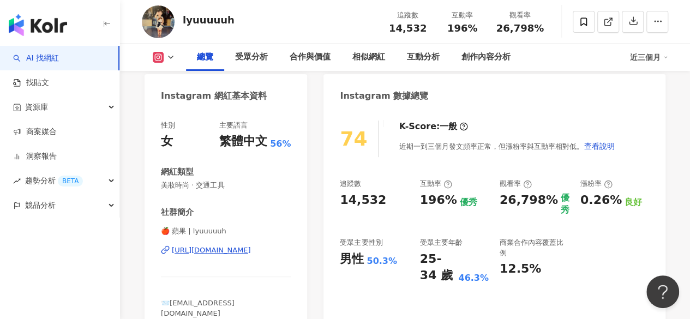
scroll to position [99, 0]
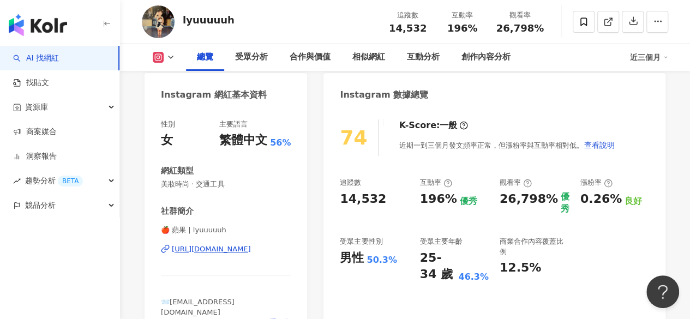
click at [437, 196] on div "196%" at bounding box center [438, 199] width 37 height 17
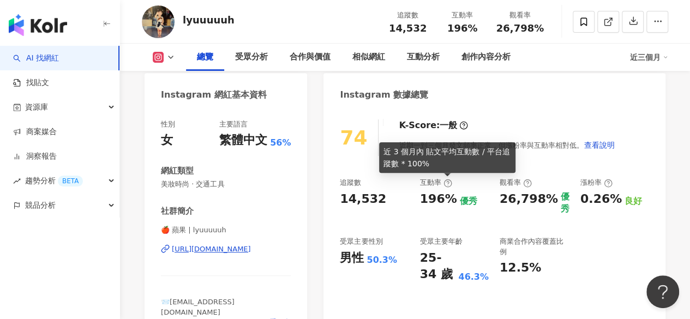
click at [447, 186] on icon at bounding box center [448, 183] width 9 height 9
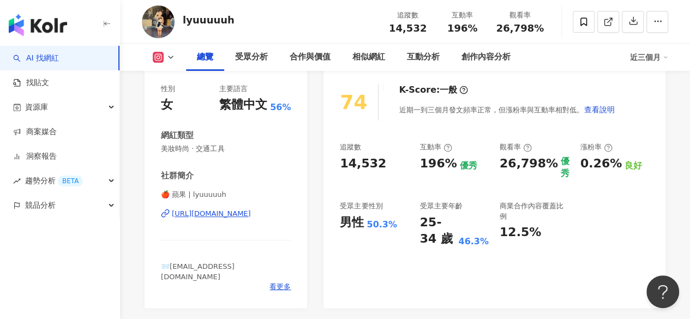
scroll to position [186, 0]
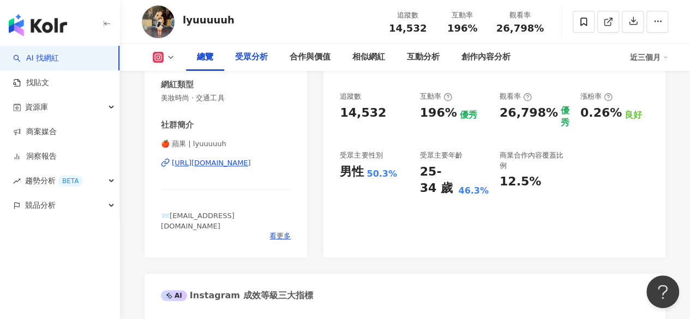
click at [250, 52] on div "受眾分析" at bounding box center [251, 57] width 33 height 13
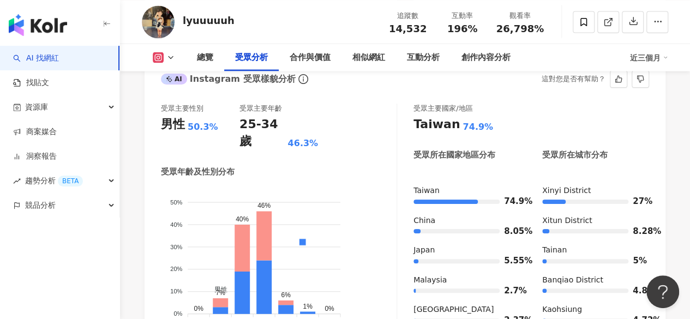
scroll to position [1027, 0]
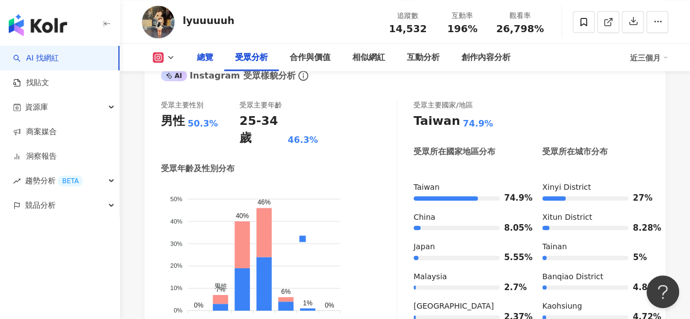
click at [202, 58] on div "總覽" at bounding box center [205, 57] width 16 height 13
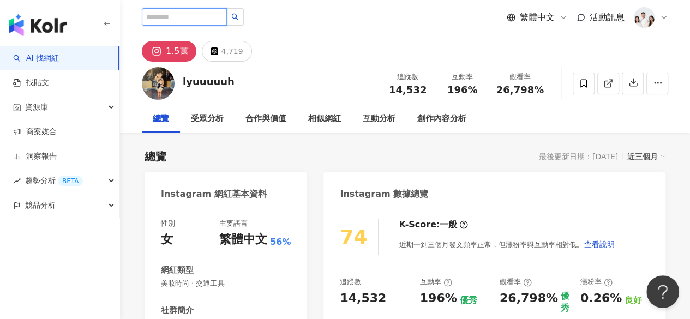
click at [225, 15] on input "search" at bounding box center [184, 16] width 85 height 17
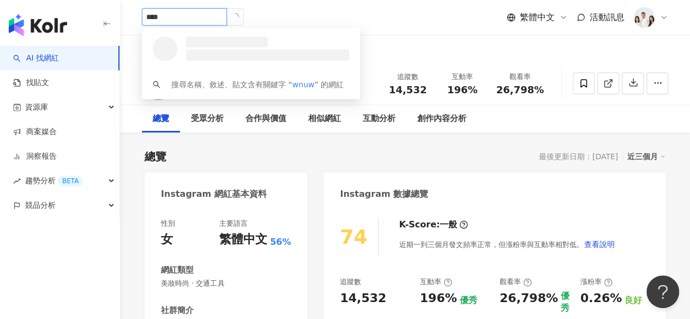
type input "*****"
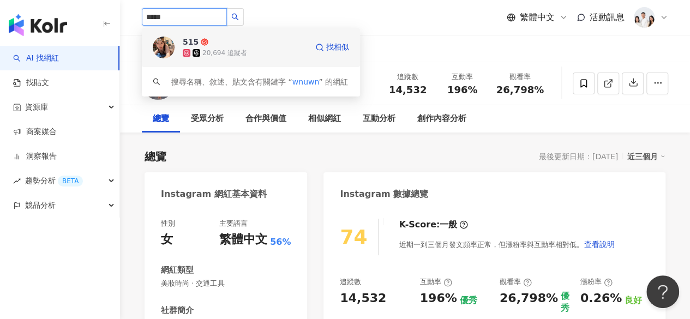
click at [254, 47] on div "20,694 追蹤者" at bounding box center [245, 52] width 124 height 11
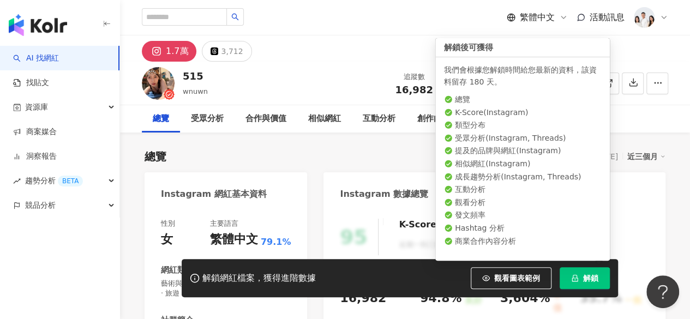
click at [578, 277] on button "解鎖" at bounding box center [585, 278] width 50 height 22
click at [578, 277] on icon "loading" at bounding box center [575, 278] width 10 height 10
click at [578, 277] on icon "loading" at bounding box center [575, 278] width 11 height 11
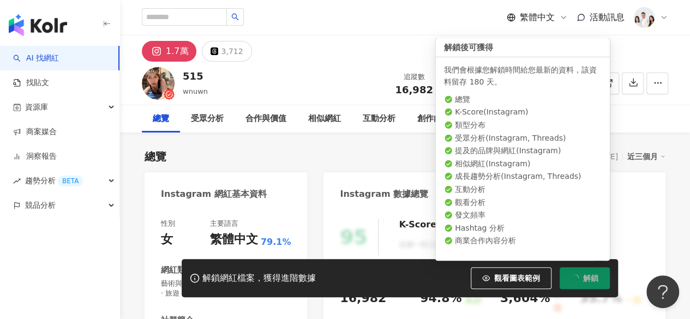
click at [578, 277] on button "解鎖" at bounding box center [585, 278] width 50 height 22
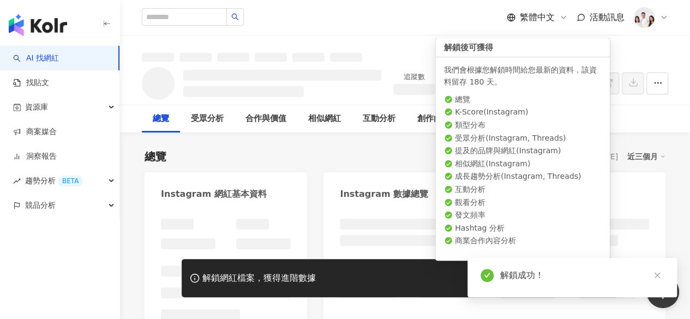
click at [578, 277] on body "AI 找網紅 找貼文 資源庫 商案媒合 洞察報告 趨勢分析 BETA 競品分析 繁體中文 活動訊息 追蹤數 互動率 觀看率 總覽 受眾分析 合作與價值 相似網…" at bounding box center [345, 159] width 690 height 319
click at [578, 277] on div "解鎖成功！" at bounding box center [582, 275] width 164 height 13
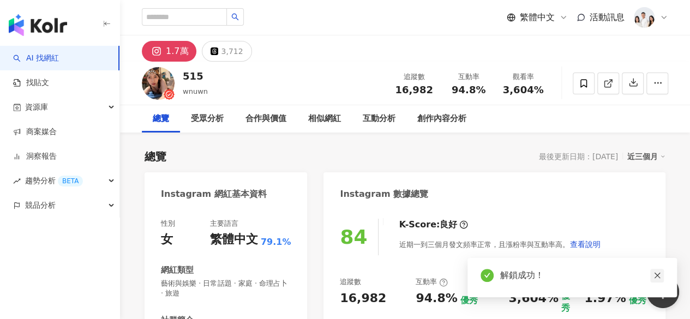
click at [652, 278] on link at bounding box center [657, 276] width 14 height 14
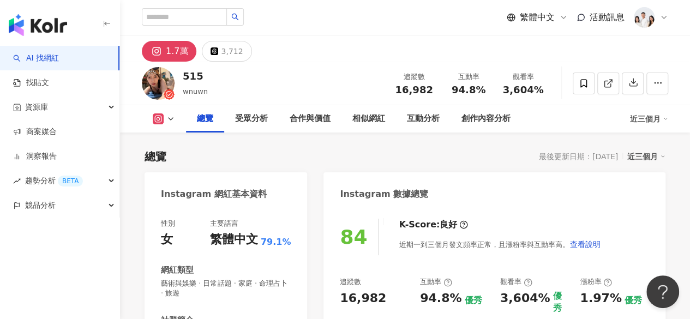
scroll to position [99, 0]
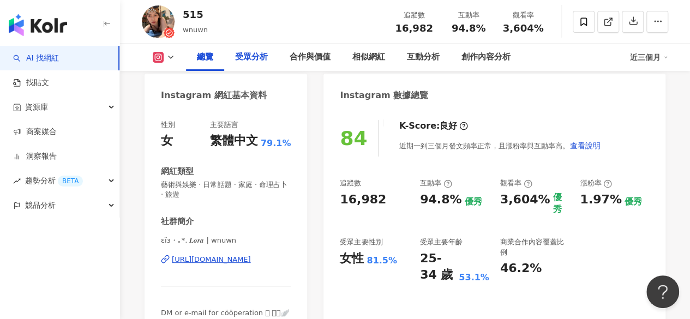
click at [259, 60] on div "受眾分析" at bounding box center [251, 57] width 33 height 13
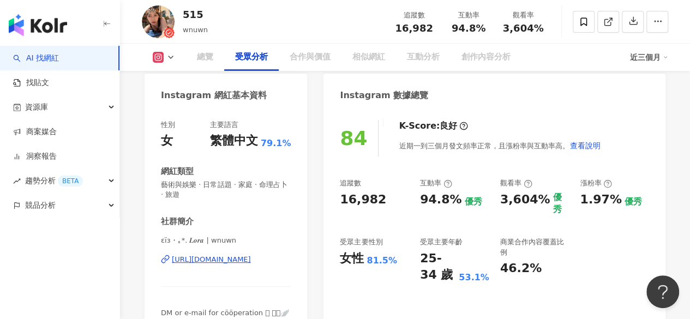
scroll to position [948, 0]
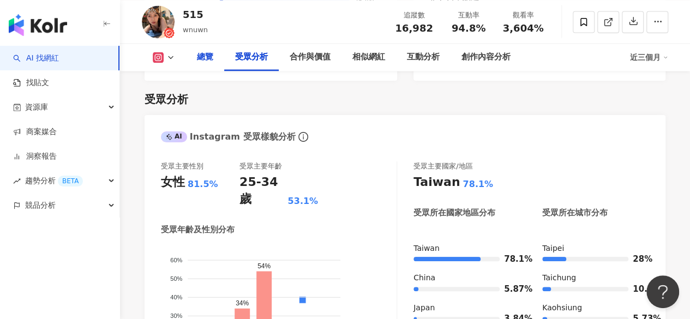
click at [206, 53] on div "總覽" at bounding box center [205, 57] width 16 height 13
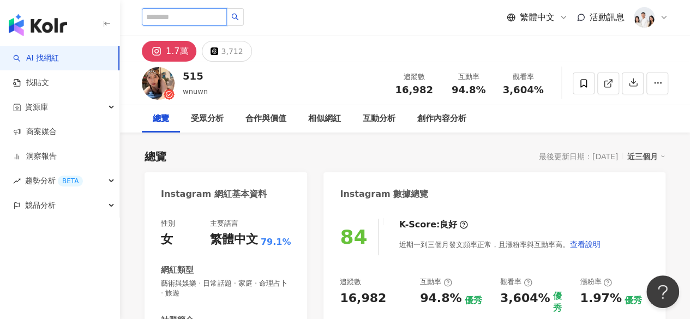
click at [195, 18] on input "search" at bounding box center [184, 16] width 85 height 17
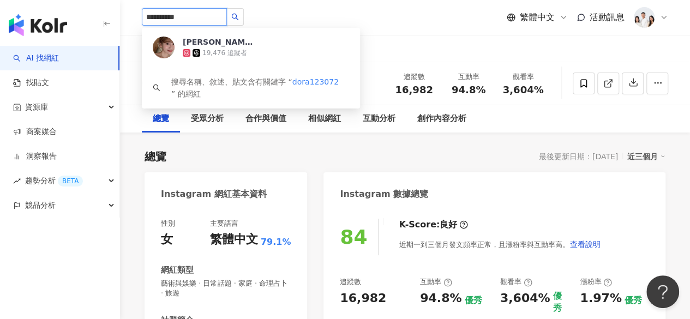
type input "**********"
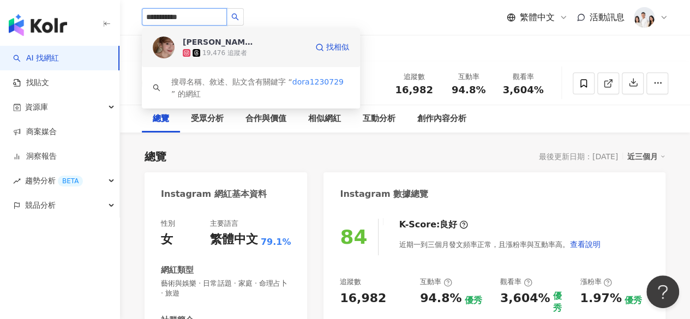
click at [242, 49] on div "19,476 追蹤者" at bounding box center [224, 53] width 45 height 9
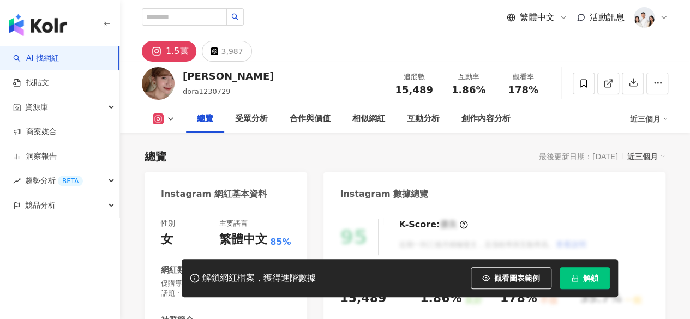
scroll to position [72, 0]
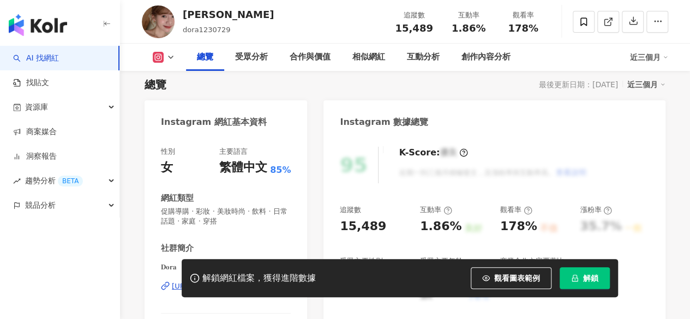
click at [583, 280] on button "解鎖" at bounding box center [585, 278] width 50 height 22
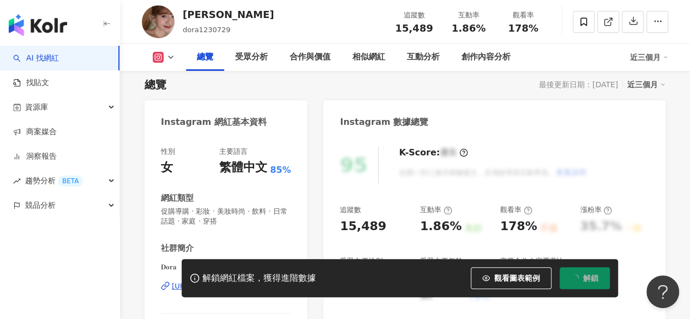
click at [378, 237] on div "追蹤數 15,489 互動率 1.86% 良好 觀看率 178% 不佳 漲粉率 35.7% 一般 受眾主要性別 女性 76% 受眾主要年齡 25-34 歲 7…" at bounding box center [494, 254] width 309 height 98
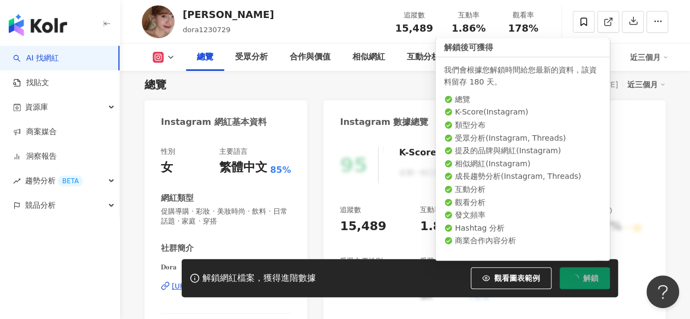
click at [590, 282] on span "解鎖" at bounding box center [590, 278] width 15 height 9
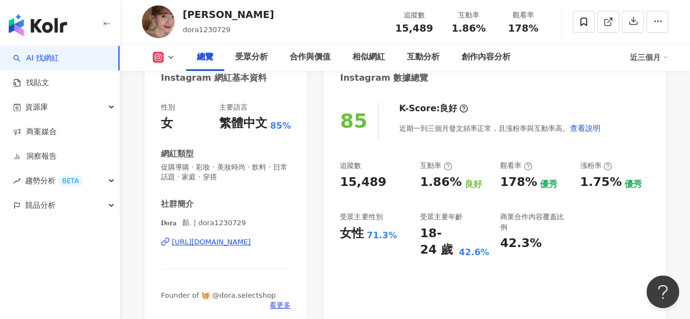
scroll to position [117, 0]
drag, startPoint x: 247, startPoint y: 222, endPoint x: 196, endPoint y: 223, distance: 50.2
click at [196, 223] on span "𝐃𝐨𝐫𝐚⠀顏. | dora1230729" at bounding box center [226, 223] width 130 height 10
copy span "1230729"
click at [229, 246] on div "https://www.instagram.com/dora1230729/" at bounding box center [211, 242] width 79 height 10
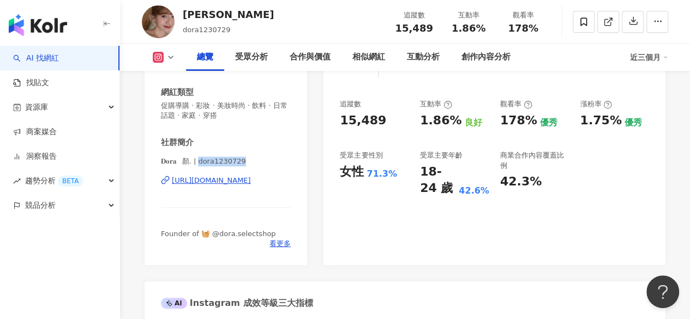
scroll to position [134, 0]
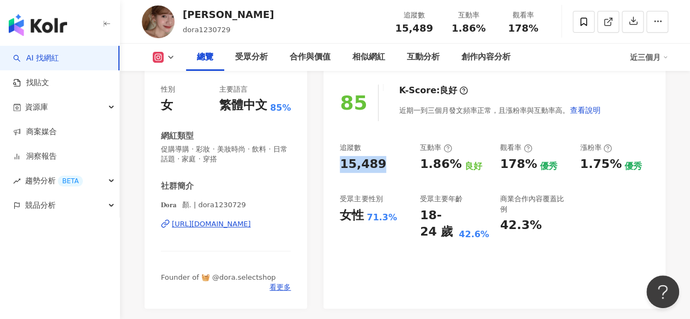
drag, startPoint x: 333, startPoint y: 169, endPoint x: 382, endPoint y: 168, distance: 49.1
click at [382, 168] on div "85 K-Score : 良好 近期一到三個月發文頻率正常，且漲粉率與互動率高。 查看說明 追蹤數 15,489 互動率 1.86% 良好 觀看率 178% …" at bounding box center [495, 191] width 342 height 235
copy div "15,489"
drag, startPoint x: 418, startPoint y: 160, endPoint x: 457, endPoint y: 166, distance: 39.7
click at [457, 166] on div "追蹤數 15,489 互動率 1.86% 良好 觀看率 178% 優秀 漲粉率 1.75% 優秀 受眾主要性別 女性 71.3% 受眾主要年齡 18-24 歲…" at bounding box center [494, 192] width 309 height 98
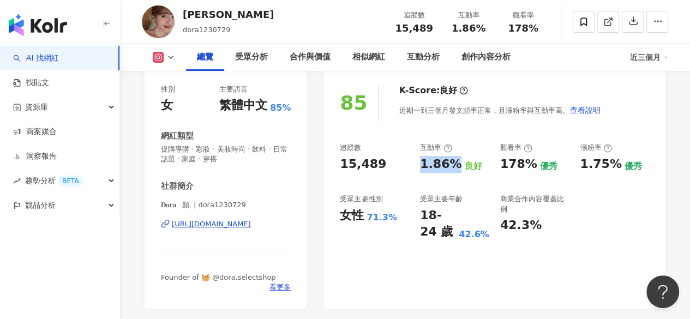
copy div "1.86%"
click at [238, 51] on div "受眾分析" at bounding box center [251, 57] width 33 height 13
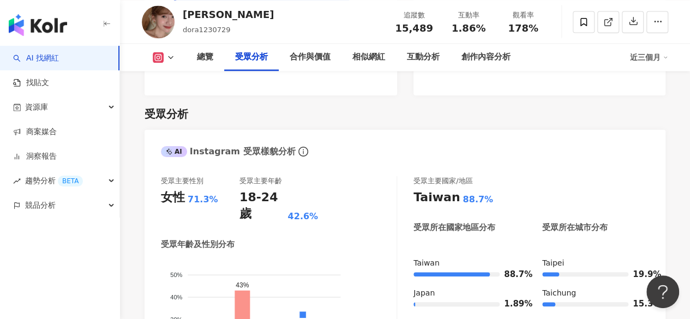
scroll to position [953, 0]
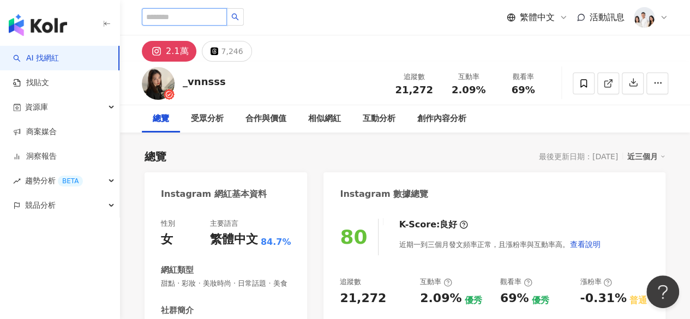
click at [177, 14] on input "search" at bounding box center [184, 16] width 85 height 17
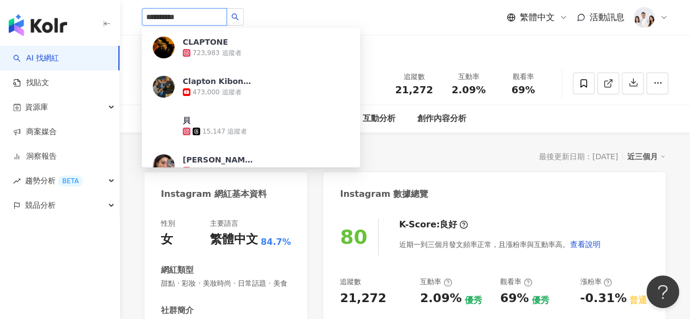
type input "**********"
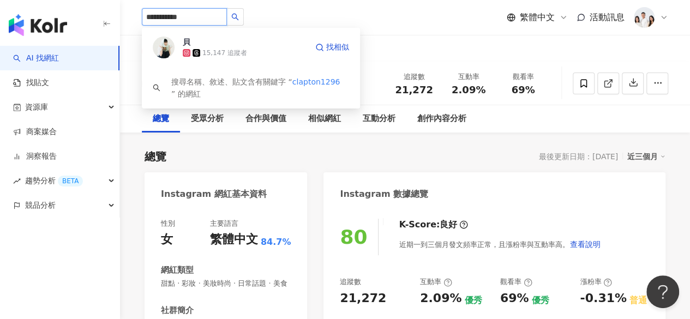
click at [212, 52] on div "15,147 追蹤者" at bounding box center [224, 53] width 45 height 9
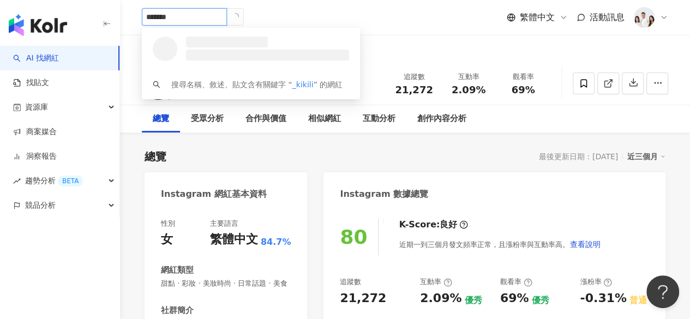
type input "********"
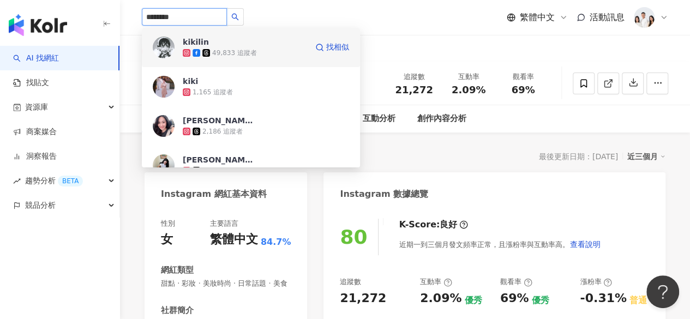
click at [222, 46] on span "kikilin" at bounding box center [218, 42] width 71 height 11
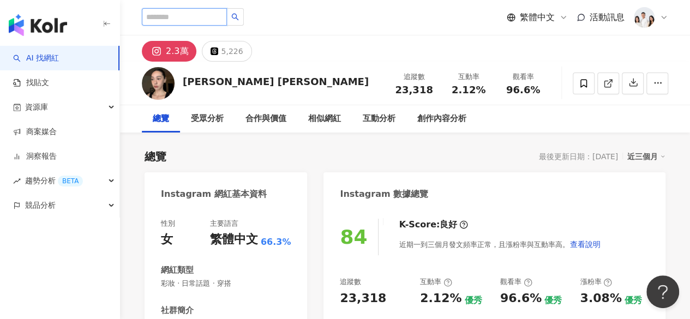
click at [200, 17] on input "search" at bounding box center [184, 16] width 85 height 17
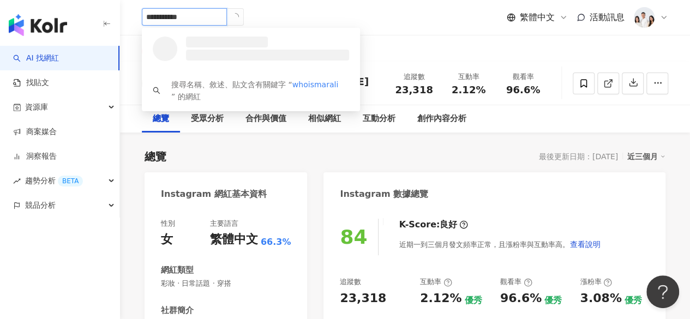
type input "**********"
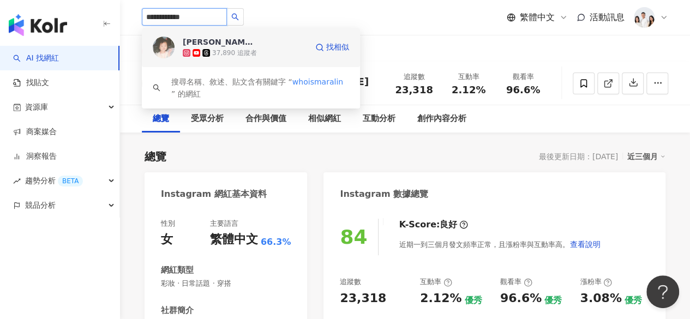
click at [226, 53] on div "37,890 追蹤者" at bounding box center [234, 53] width 45 height 9
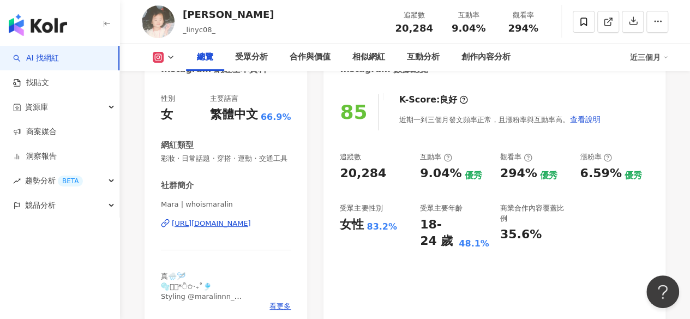
scroll to position [126, 0]
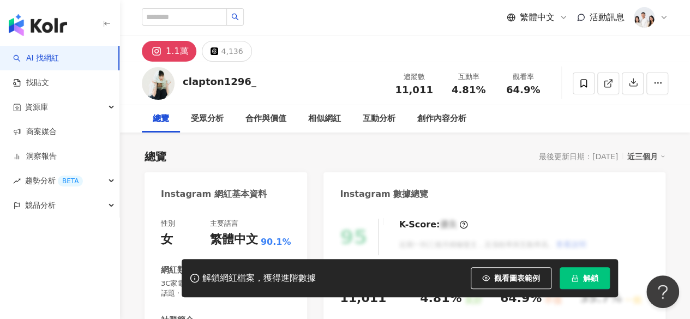
click at [582, 282] on button "解鎖" at bounding box center [585, 278] width 50 height 22
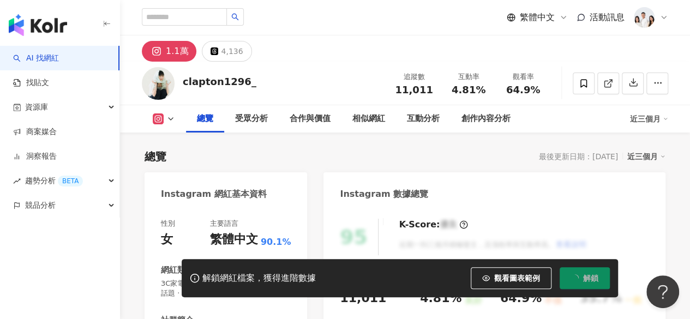
click at [582, 282] on button "解鎖" at bounding box center [585, 278] width 50 height 22
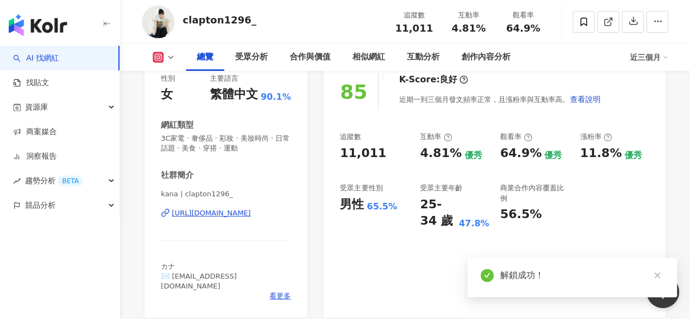
scroll to position [146, 0]
click at [248, 54] on div "受眾分析" at bounding box center [251, 57] width 33 height 13
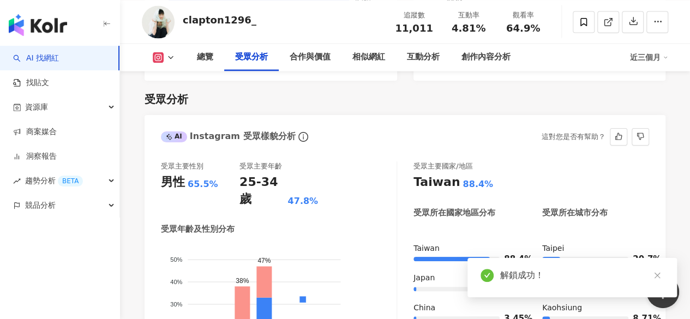
scroll to position [996, 0]
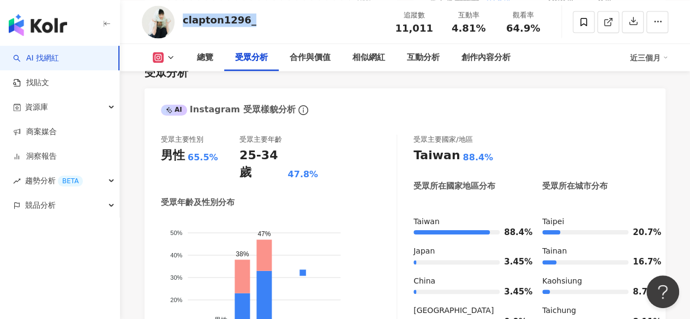
drag, startPoint x: 247, startPoint y: 23, endPoint x: 183, endPoint y: 34, distance: 64.2
click at [183, 34] on div "clapton1296_ 追蹤數 11,011 互動率 4.81% 觀看率 64.9%" at bounding box center [405, 21] width 570 height 43
copy div "clapton1296_"
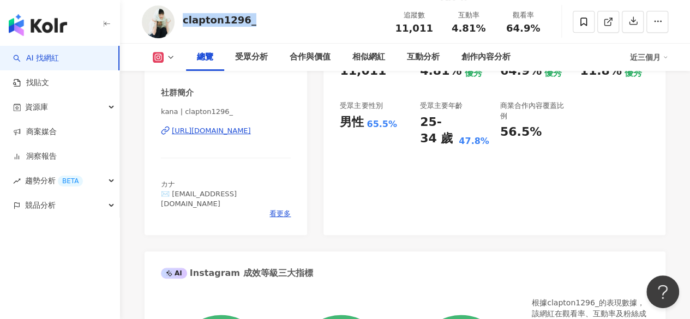
scroll to position [226, 0]
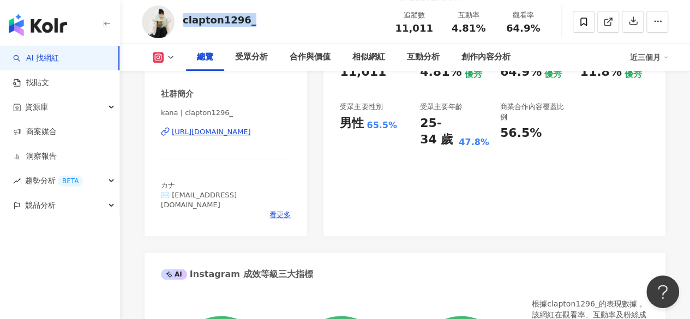
click at [237, 136] on div "https://www.instagram.com/clapton1296_/" at bounding box center [211, 132] width 79 height 10
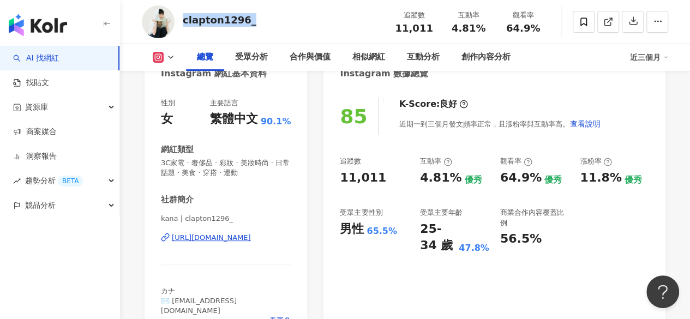
scroll to position [120, 0]
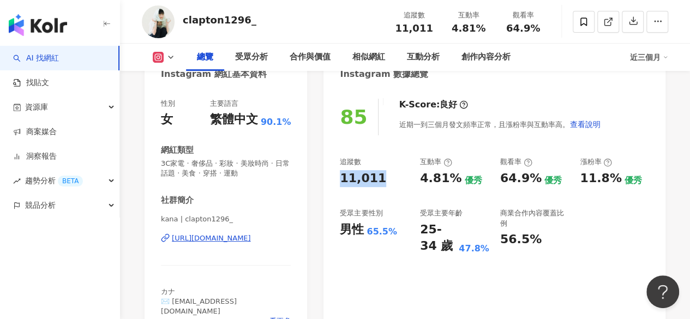
drag, startPoint x: 333, startPoint y: 178, endPoint x: 392, endPoint y: 176, distance: 58.4
click at [392, 176] on div "85 K-Score : 良好 近期一到三個月發文頻率正常，且漲粉率與互動率高。 查看說明 追蹤數 11,011 互動率 4.81% 優秀 觀看率 64.9%…" at bounding box center [495, 215] width 342 height 255
copy div "11,011"
drag, startPoint x: 416, startPoint y: 180, endPoint x: 461, endPoint y: 175, distance: 45.0
click at [461, 175] on div "追蹤數 11,011 互動率 4.81% 優秀 觀看率 64.9% 優秀 漲粉率 11.8% 優秀 受眾主要性別 男性 65.5% 受眾主要年齡 25-34 …" at bounding box center [494, 206] width 309 height 98
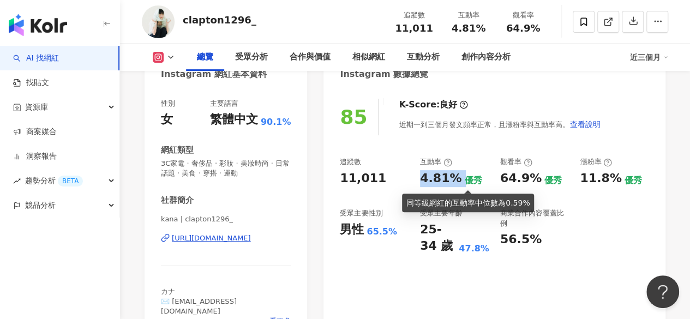
copy div "4.81%"
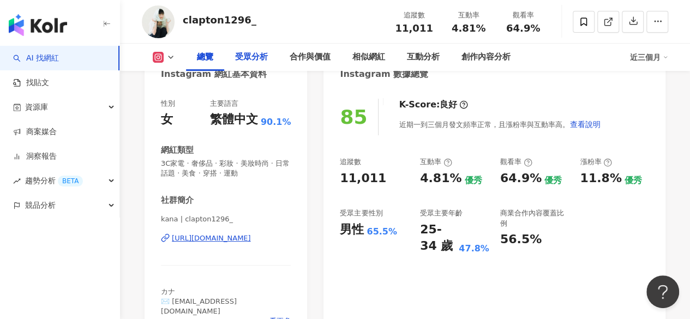
click at [261, 63] on div "受眾分析" at bounding box center [251, 57] width 33 height 13
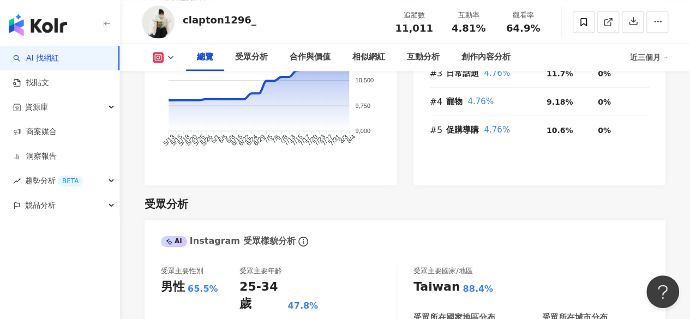
scroll to position [852, 0]
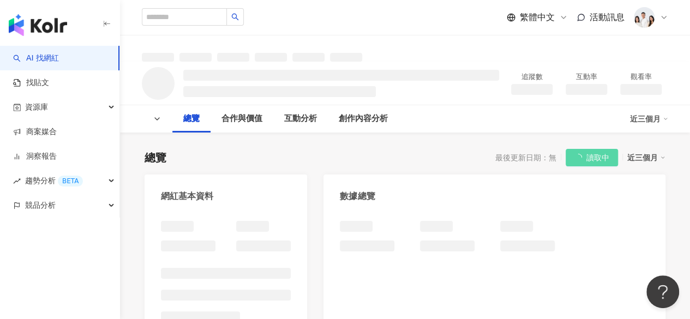
scroll to position [130, 0]
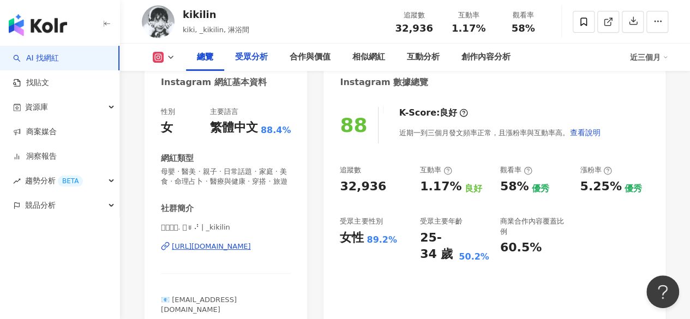
click at [245, 62] on div "受眾分析" at bounding box center [251, 57] width 33 height 13
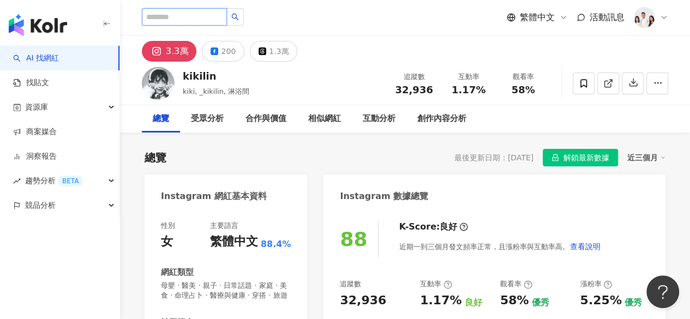
click at [184, 13] on input "search" at bounding box center [184, 16] width 85 height 17
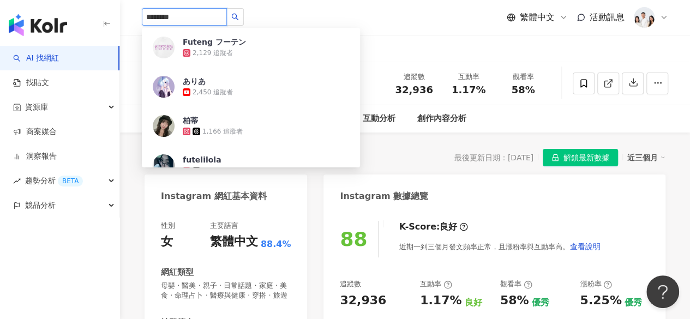
type input "*********"
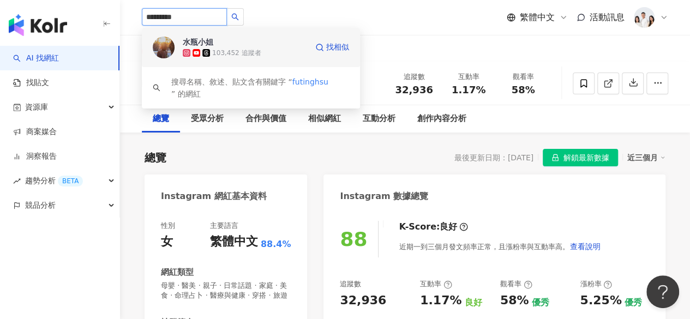
click at [266, 47] on div "103,452 追蹤者" at bounding box center [245, 52] width 124 height 11
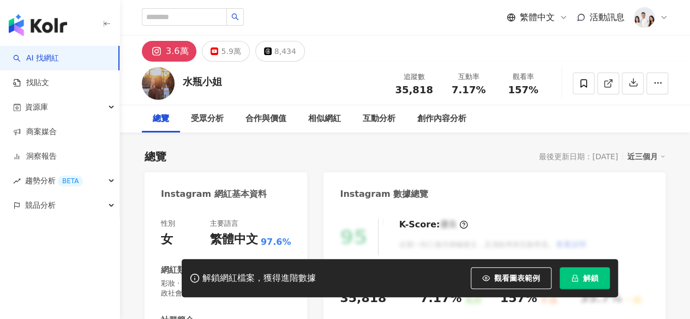
scroll to position [68, 0]
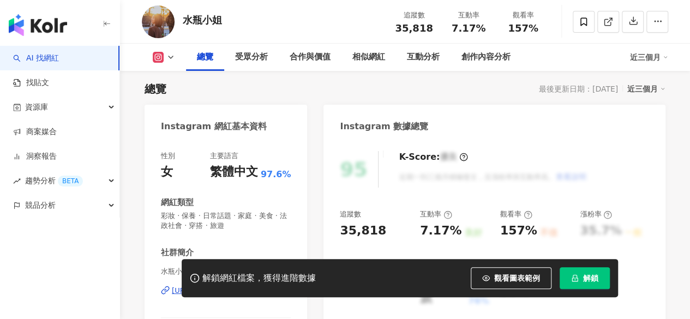
click at [579, 273] on button "解鎖" at bounding box center [585, 278] width 50 height 22
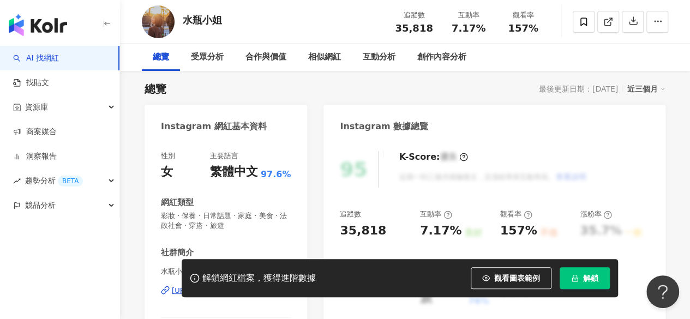
scroll to position [0, 0]
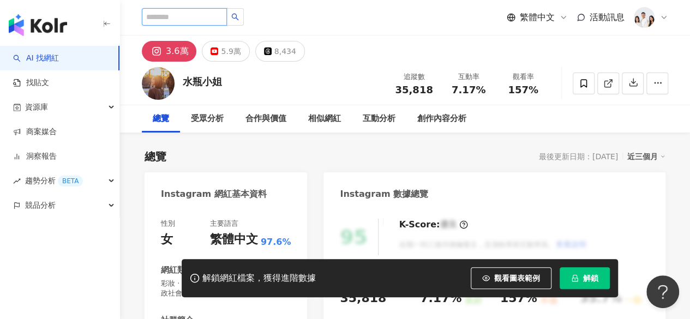
click at [223, 11] on input "search" at bounding box center [184, 16] width 85 height 17
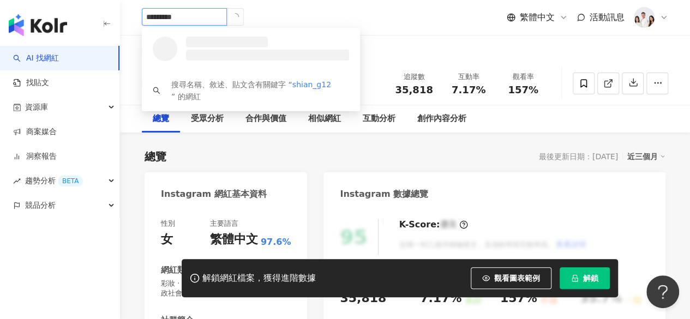
type input "**********"
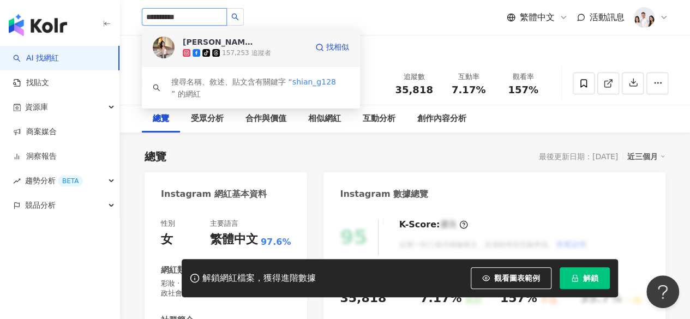
click at [241, 44] on span "[PERSON_NAME]" at bounding box center [218, 42] width 71 height 11
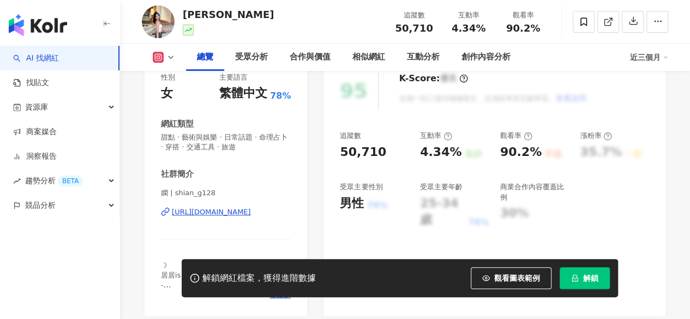
click at [594, 278] on span "解鎖" at bounding box center [590, 278] width 15 height 9
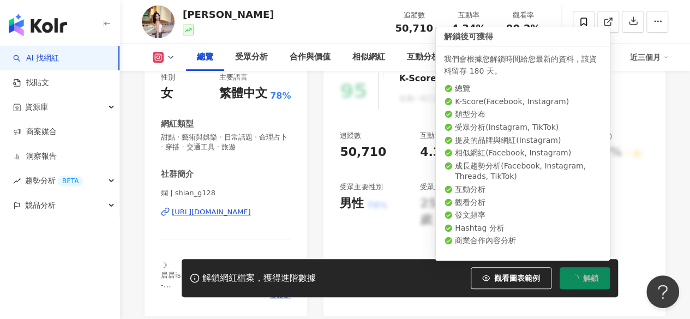
click at [594, 278] on span "解鎖" at bounding box center [590, 278] width 15 height 9
click at [572, 281] on icon "loading" at bounding box center [575, 278] width 8 height 8
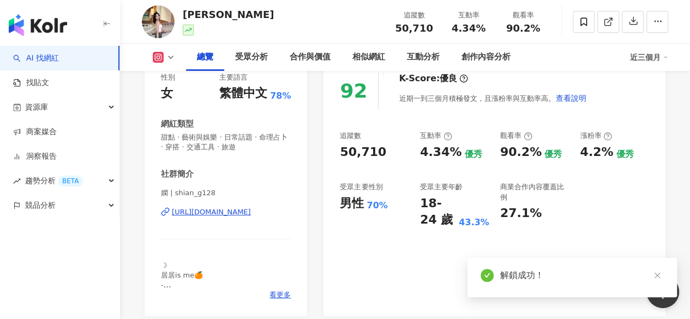
click at [572, 281] on div "解鎖成功！" at bounding box center [582, 275] width 164 height 13
